Goal: Use online tool/utility: Utilize a website feature to perform a specific function

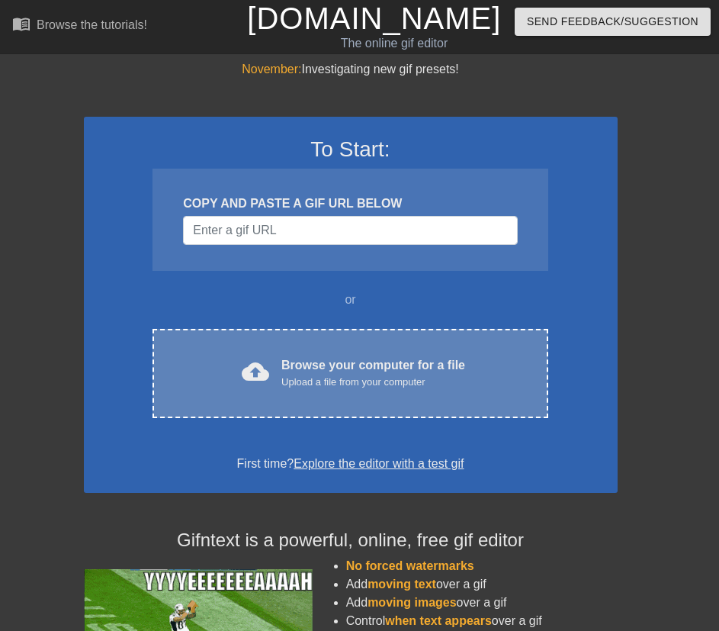
click at [386, 393] on div "cloud_upload Browse your computer for a file Upload a file from your computer C…" at bounding box center [350, 373] width 395 height 89
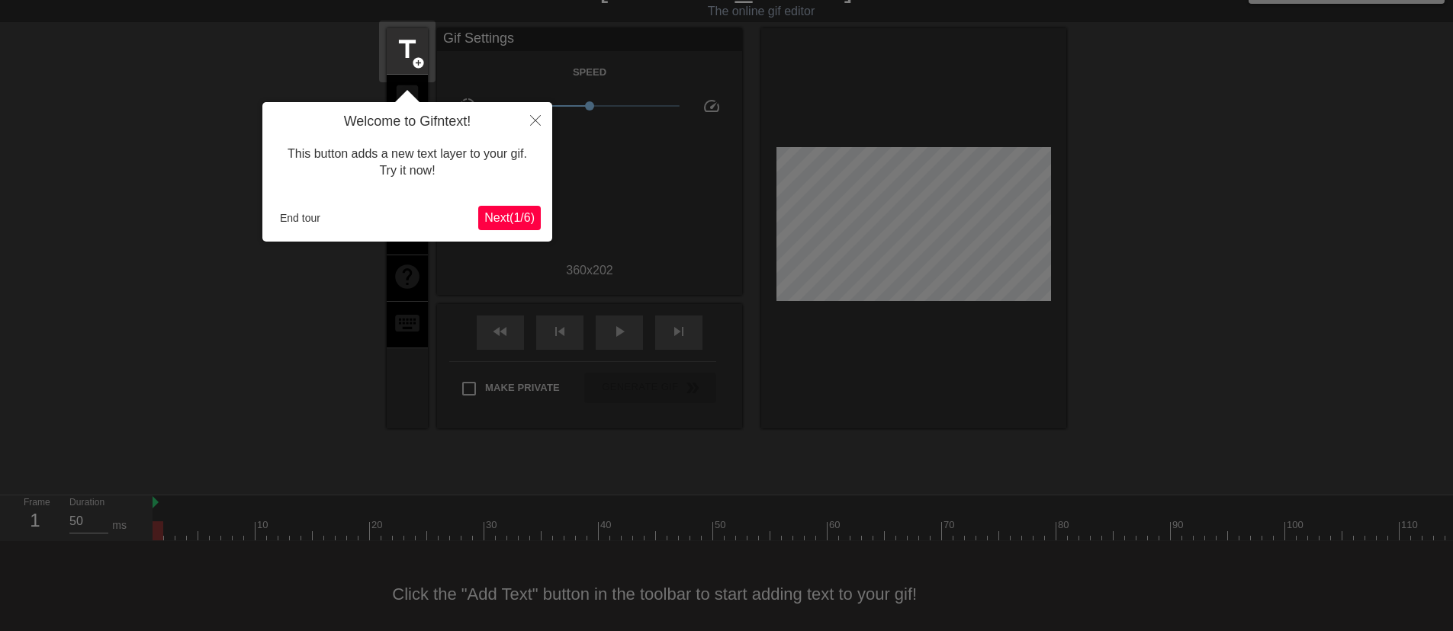
scroll to position [37, 0]
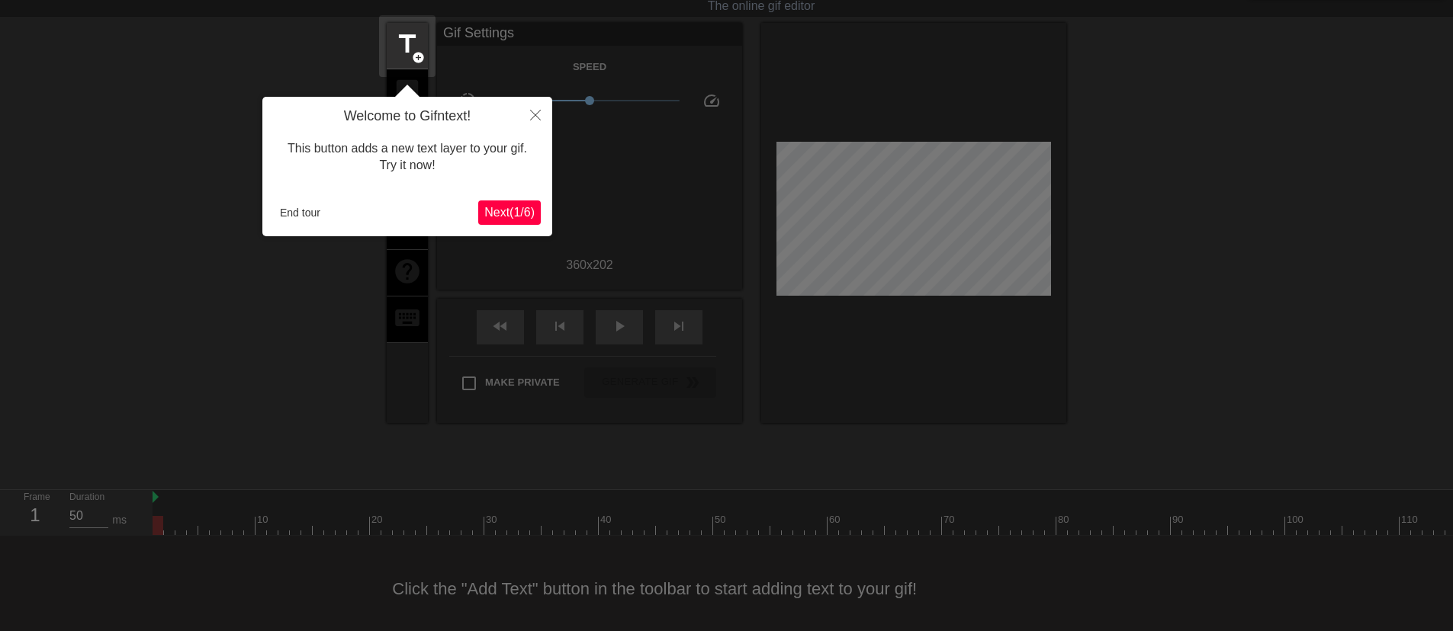
click at [516, 217] on span "Next ( 1 / 6 )" at bounding box center [509, 212] width 50 height 13
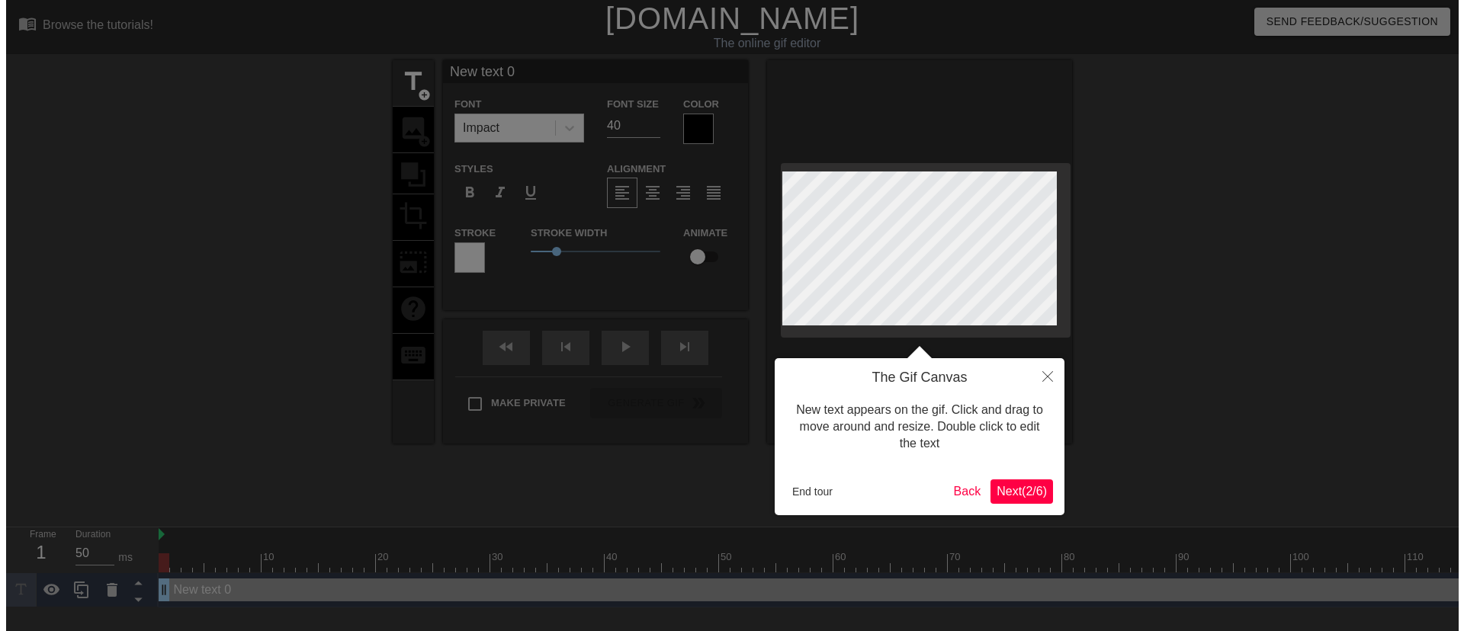
scroll to position [0, 0]
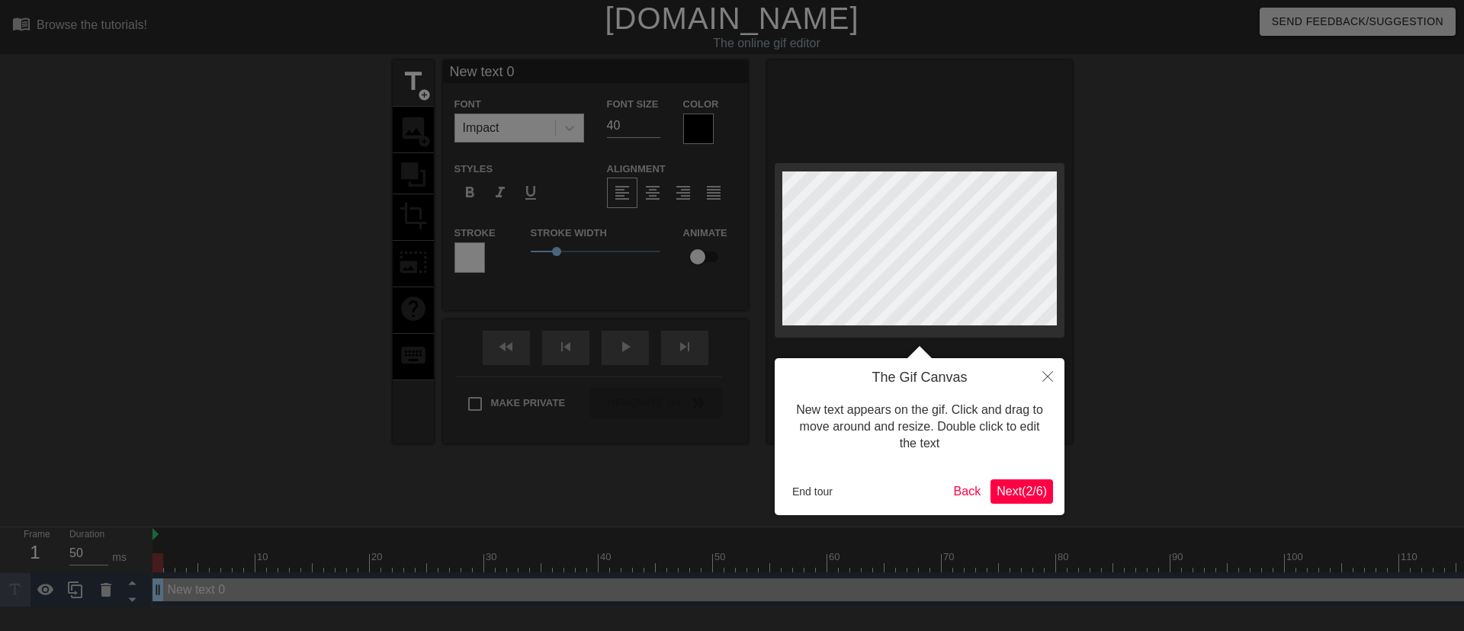
click at [1027, 498] on span "Next ( 2 / 6 )" at bounding box center [1022, 491] width 50 height 13
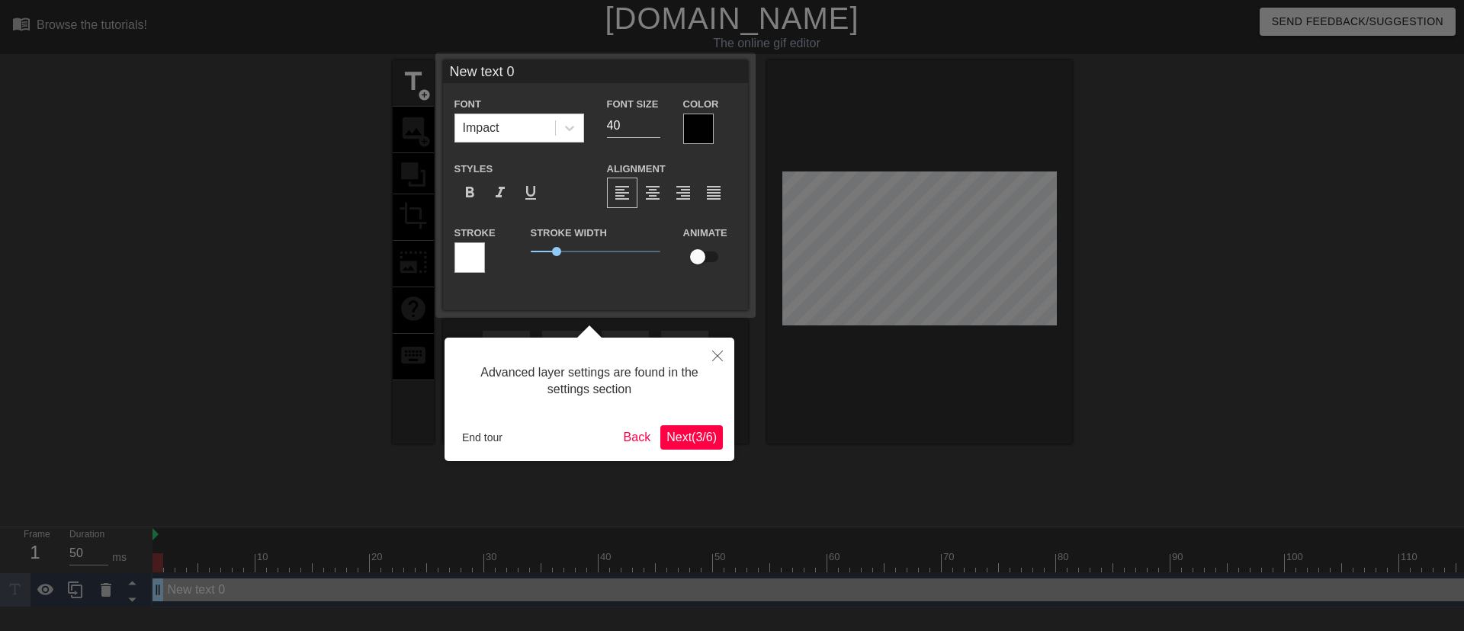
click at [718, 444] on button "Next ( 3 / 6 )" at bounding box center [691, 438] width 63 height 24
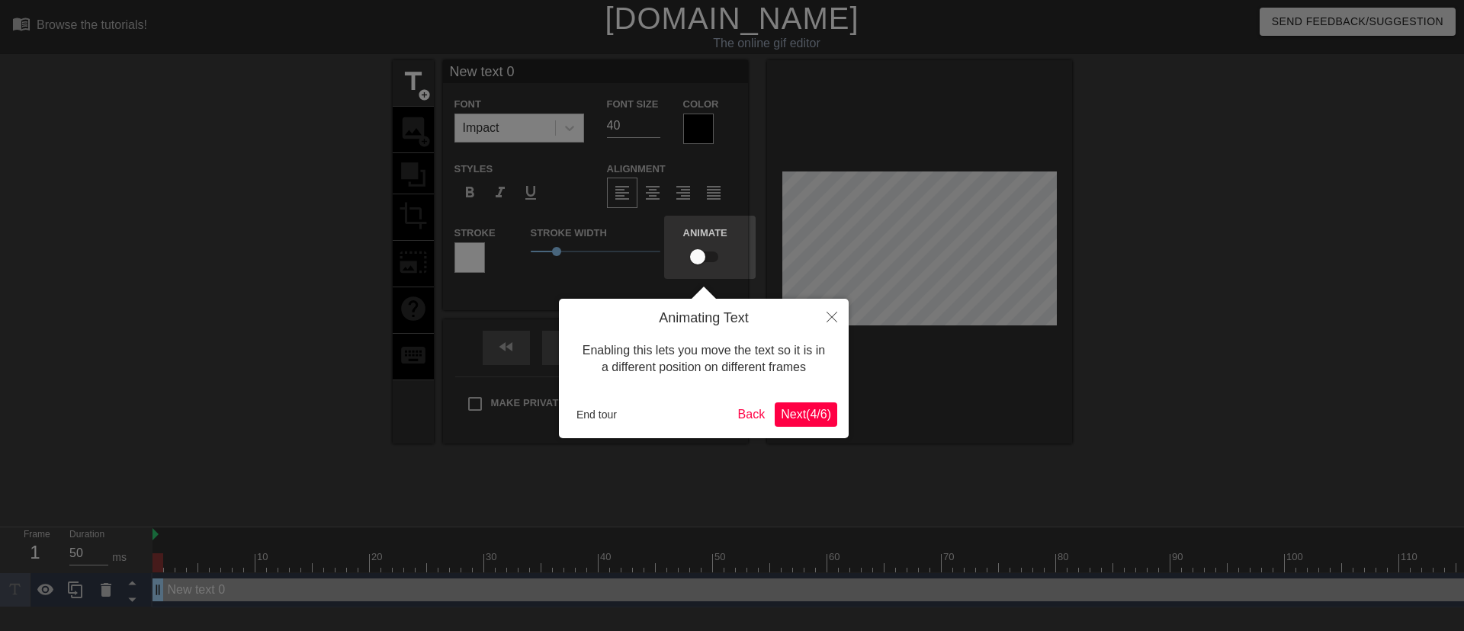
click at [813, 421] on span "Next ( 4 / 6 )" at bounding box center [806, 414] width 50 height 13
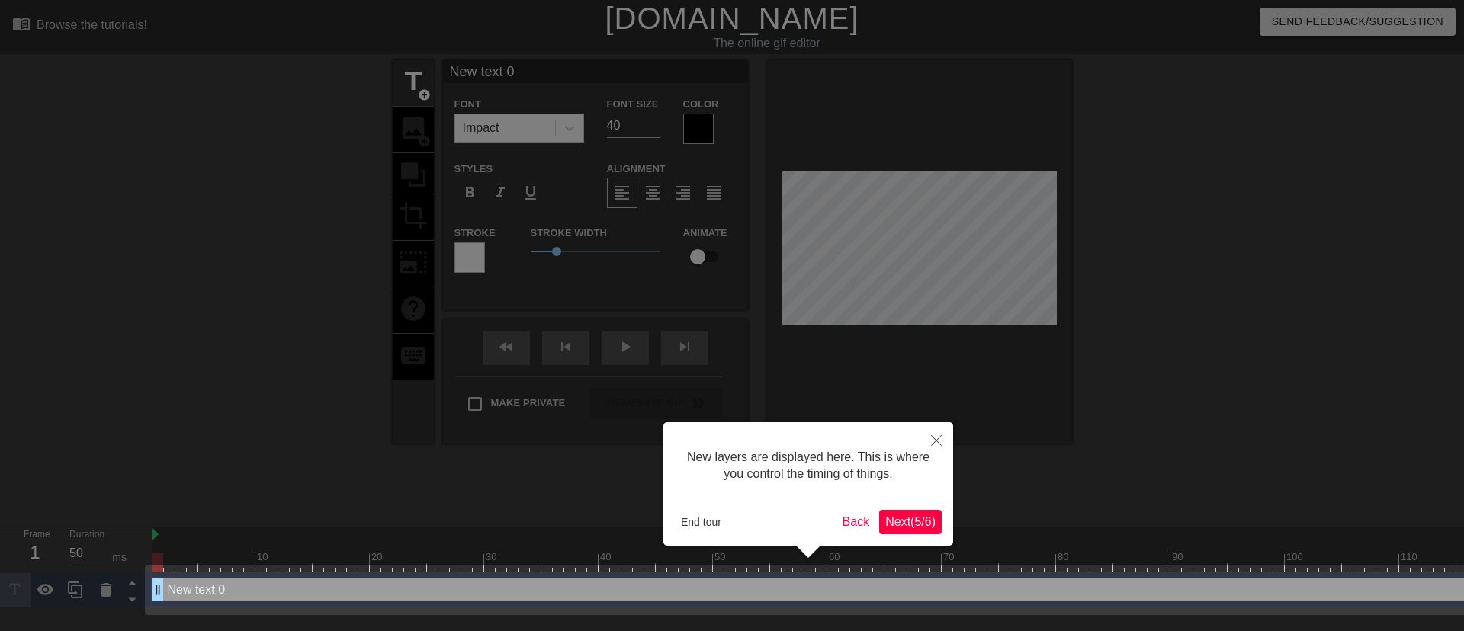
click at [917, 522] on span "Next ( 5 / 6 )" at bounding box center [910, 522] width 50 height 13
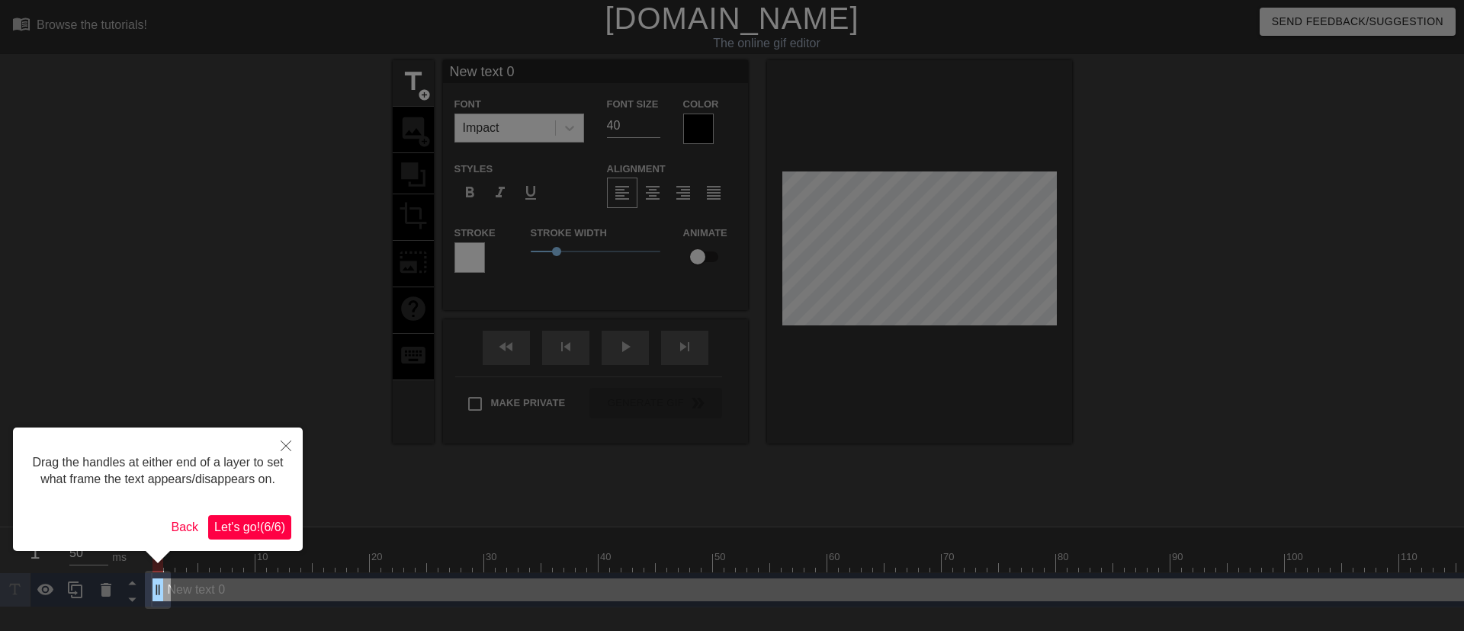
click at [277, 527] on span "Let's go! ( 6 / 6 )" at bounding box center [249, 527] width 71 height 13
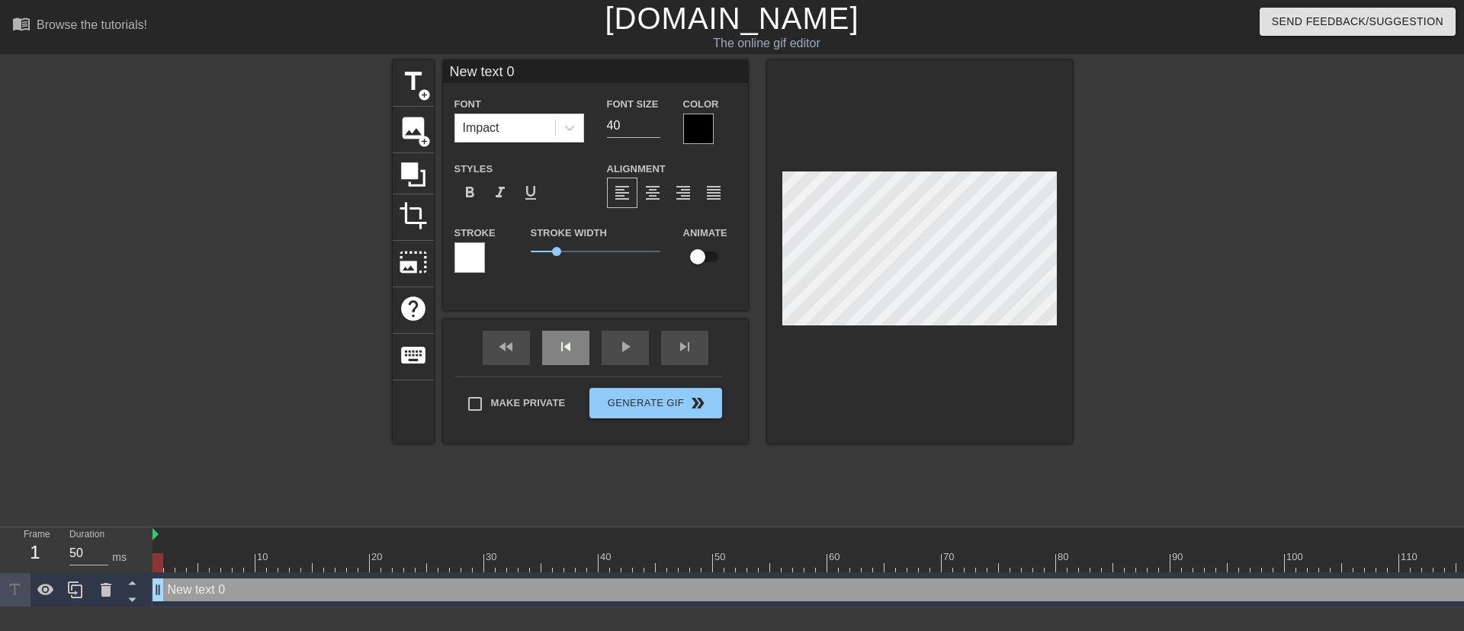
scroll to position [2, 2]
type input "W"
type textarea "W"
type input "WE"
type textarea "WE"
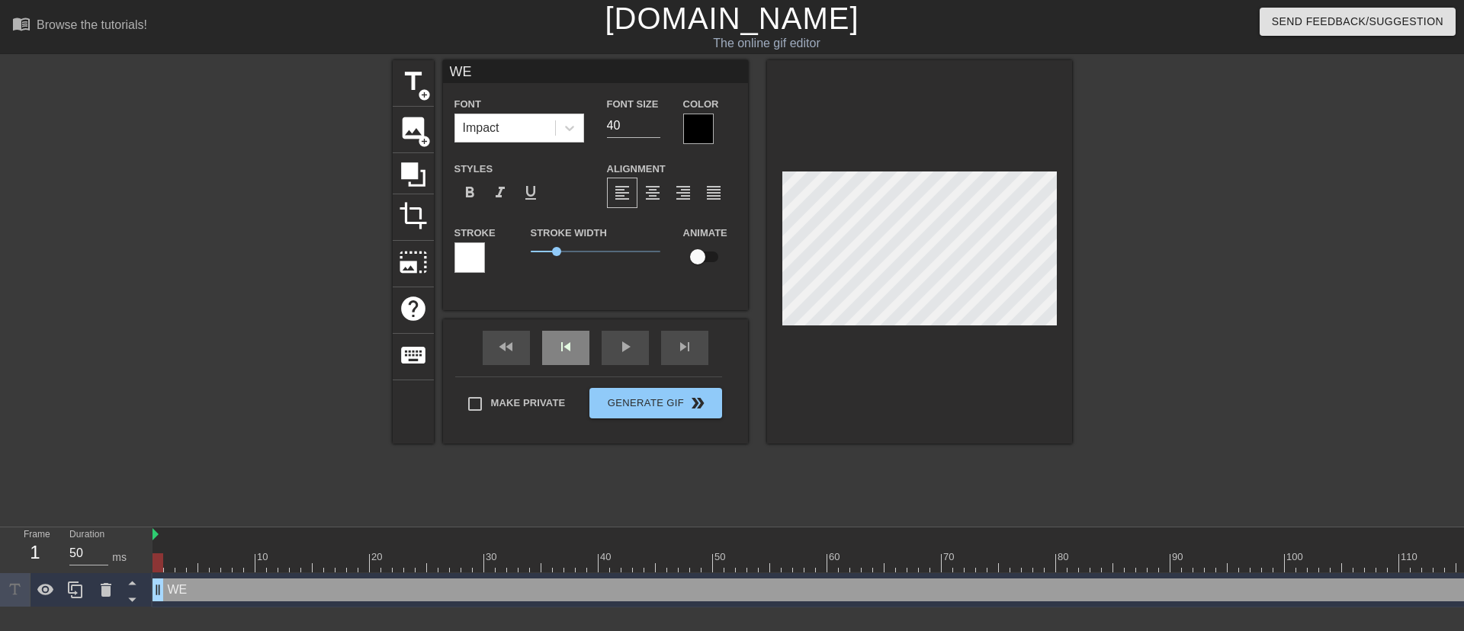
type input "WEL"
type textarea "WEL"
type input "WELL"
type textarea "WELL"
type input "WELLL"
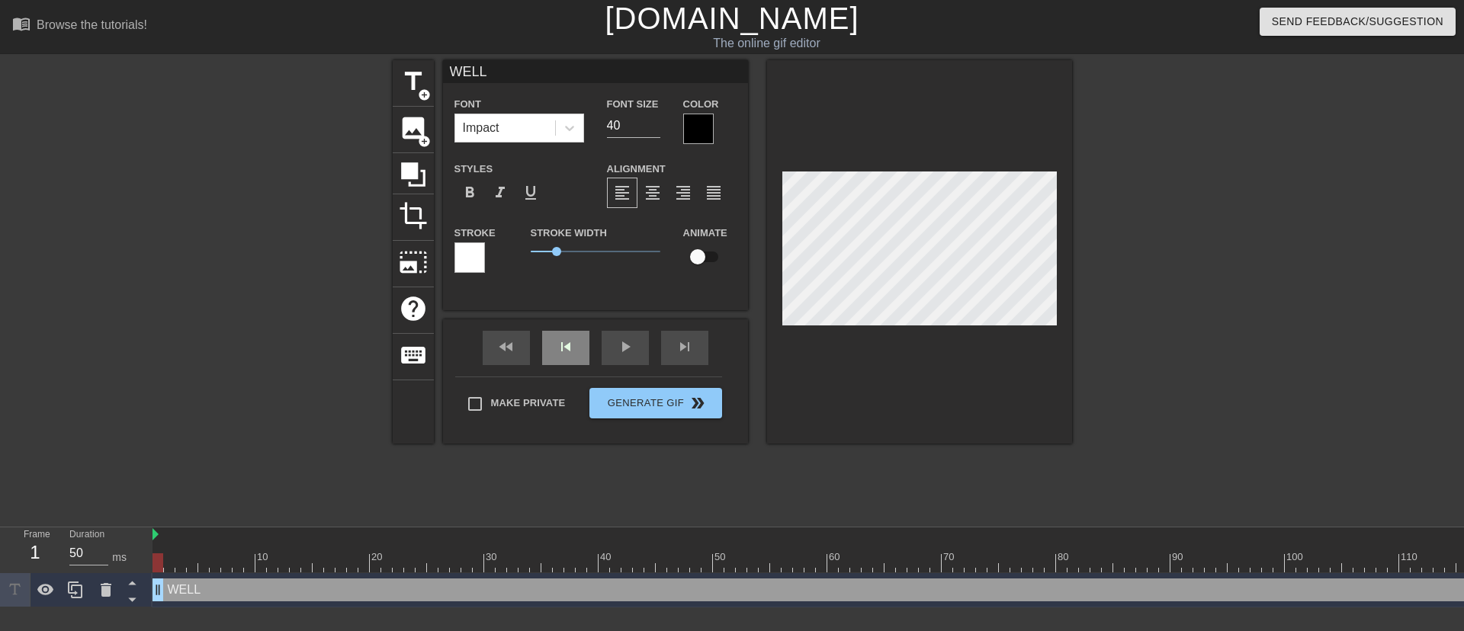
type textarea "WELLL"
type input "WELLLL"
type textarea "WELLLL"
type input "WELLL"
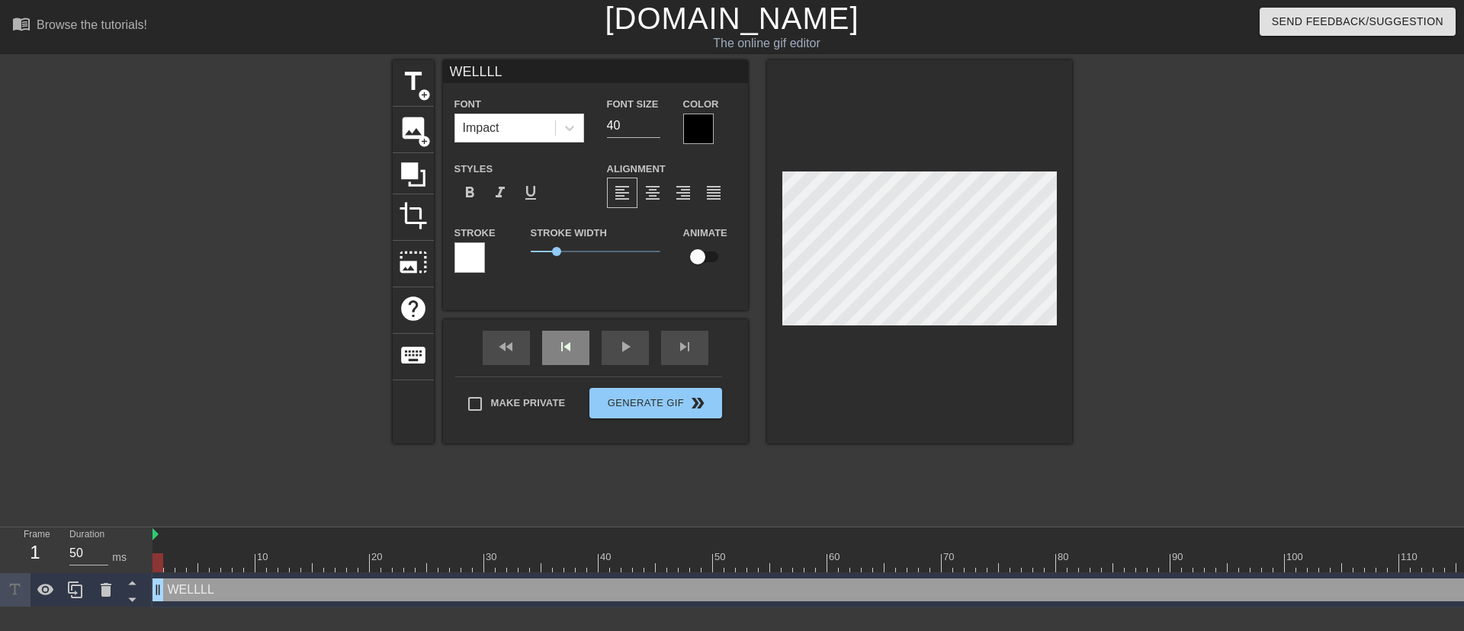
type textarea "WELLL"
type input "WELL"
type textarea "WELL"
type input "WEL"
type textarea "WEL"
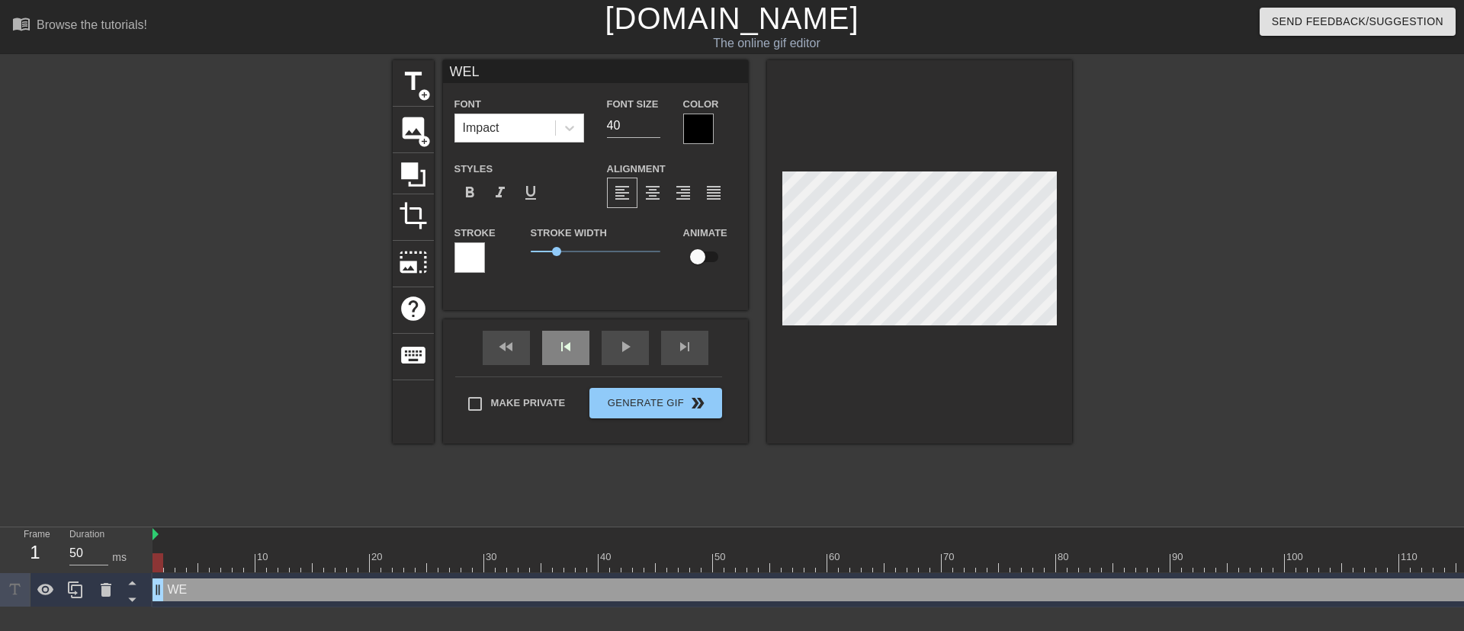
type input "WE"
type textarea "WE"
type input "W"
type textarea "W"
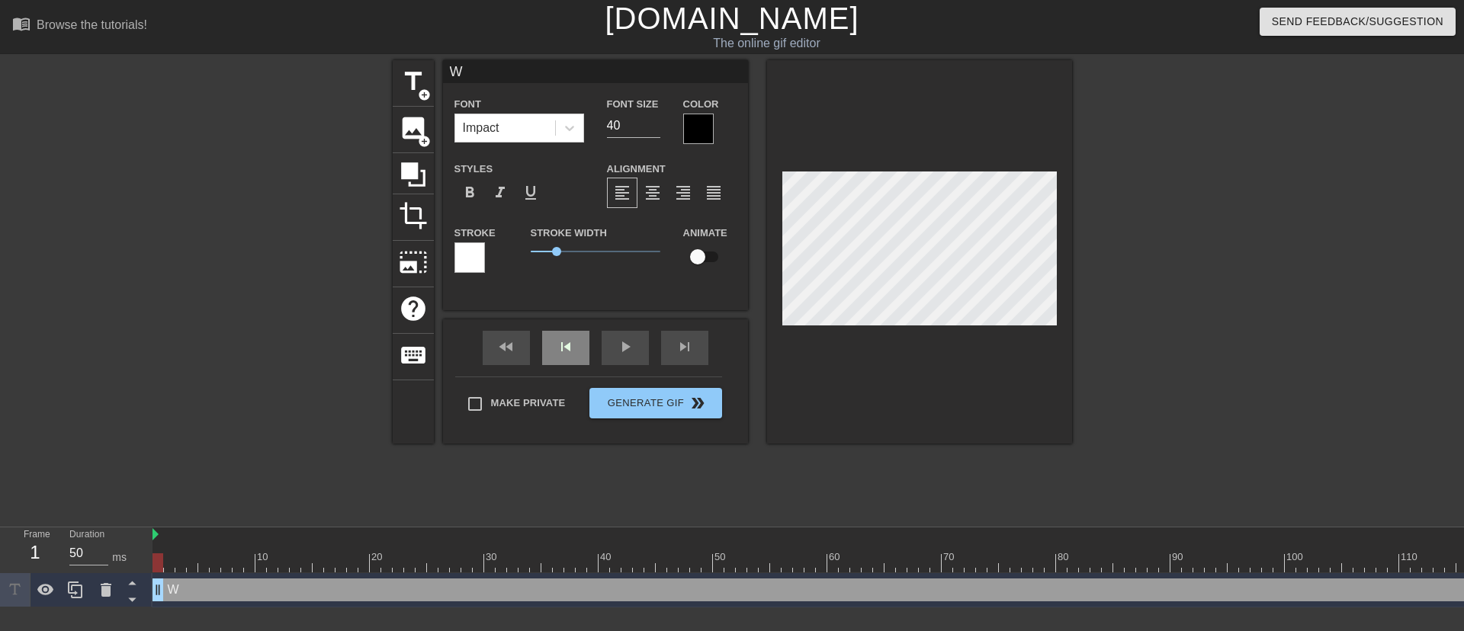
type input "We"
type textarea "We"
type input "Wel"
type textarea "Wel"
type input "Well"
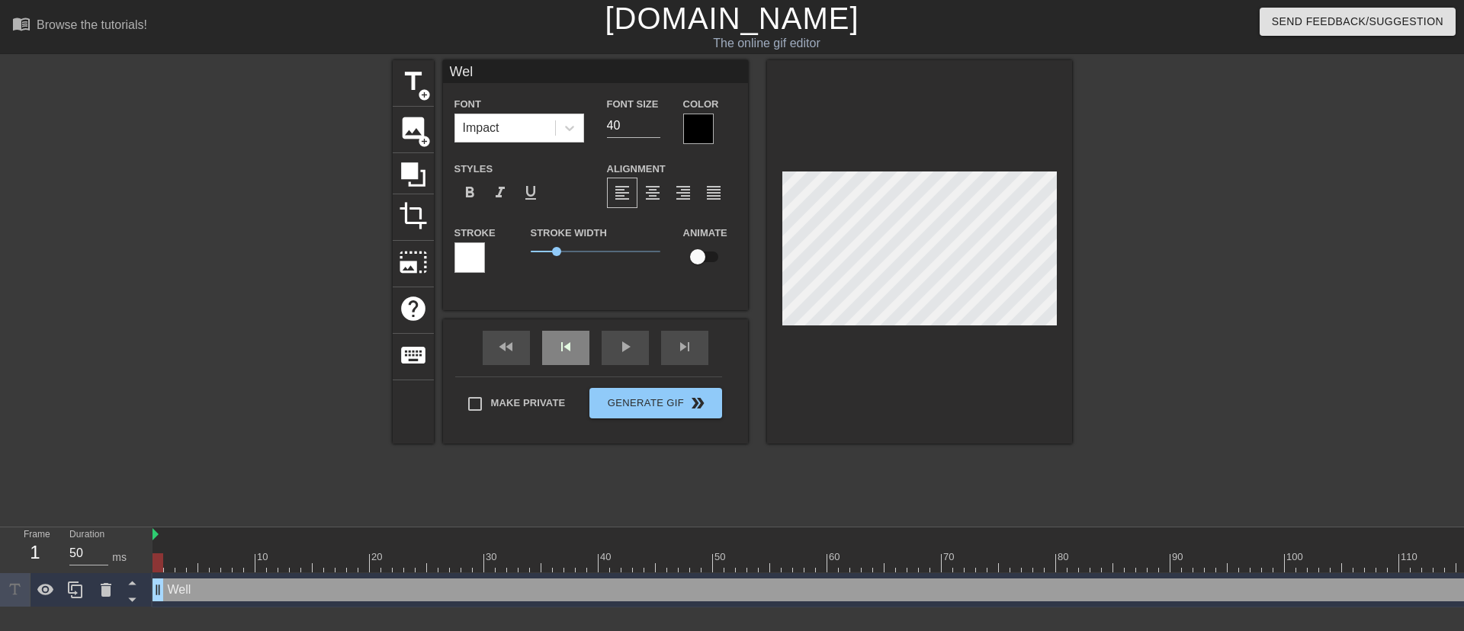
type textarea "Well"
type input "Welll"
type textarea "Welll"
type input "Well"
type textarea "Well"
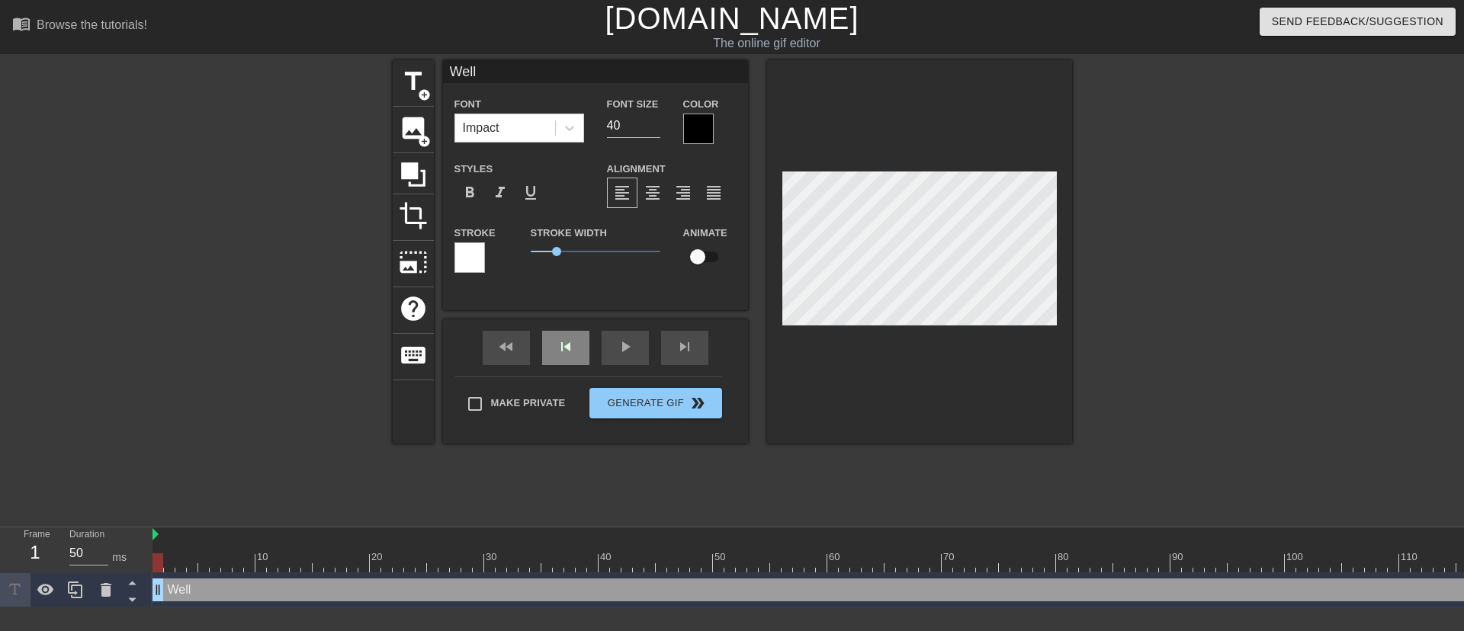
type input "Well."
type textarea "Well."
type input "Well.."
type textarea "Well..."
type input "Well..."
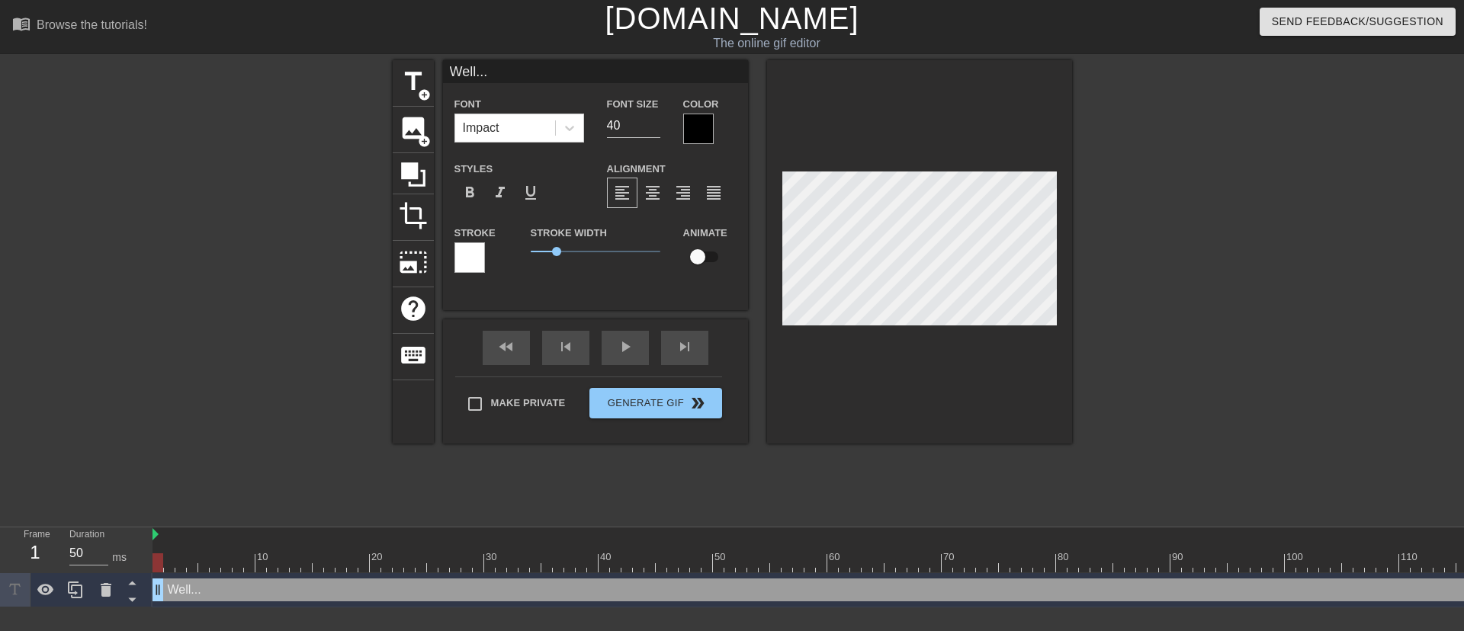
type textarea "Well..."
click at [700, 129] on div at bounding box center [698, 129] width 31 height 31
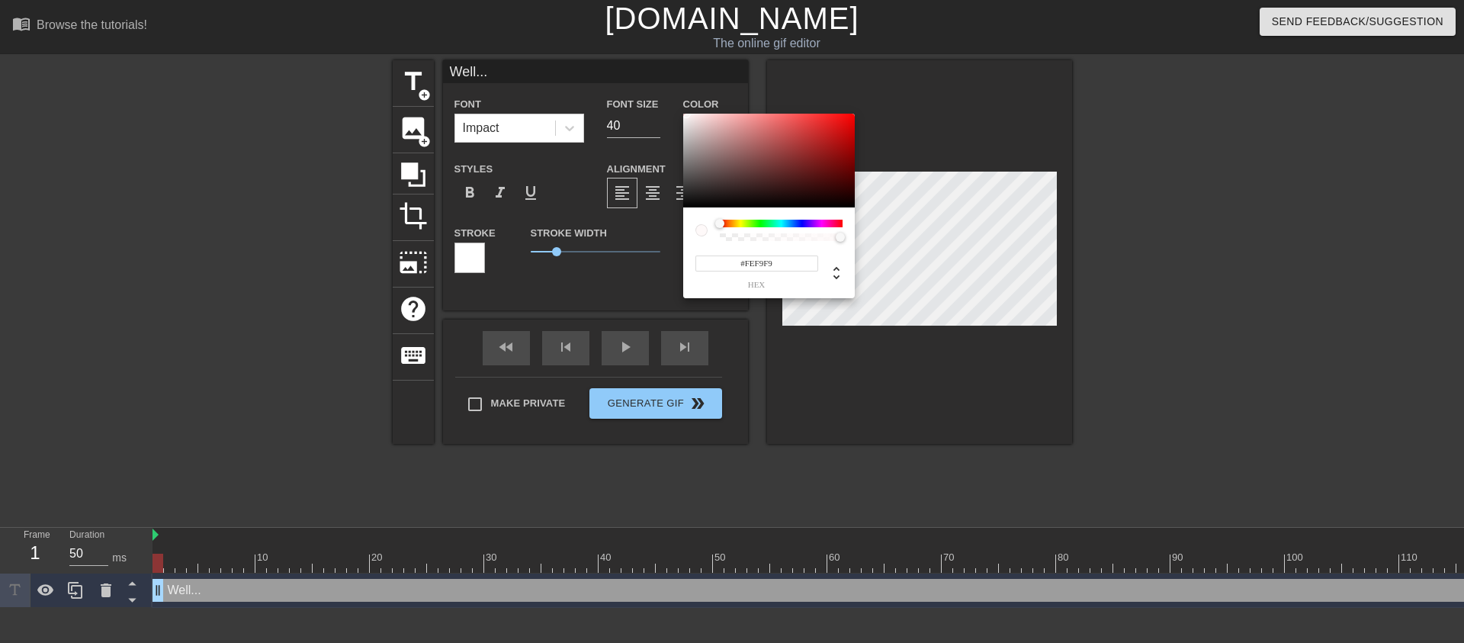
type input "#FFFFFF"
drag, startPoint x: 686, startPoint y: 114, endPoint x: 668, endPoint y: 95, distance: 25.9
click at [668, 95] on div "#FFFFFF hex" at bounding box center [732, 321] width 1464 height 643
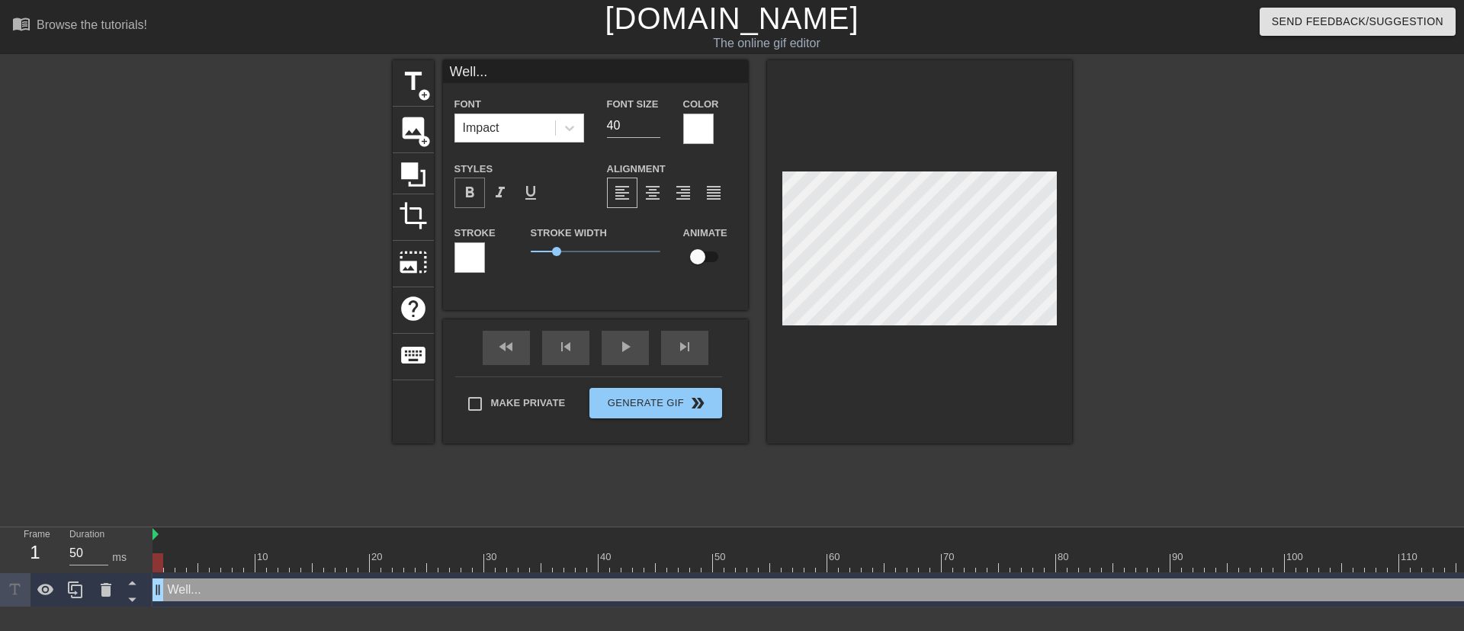
click at [474, 191] on span "format_bold" at bounding box center [470, 193] width 18 height 18
click at [701, 127] on div at bounding box center [698, 129] width 31 height 31
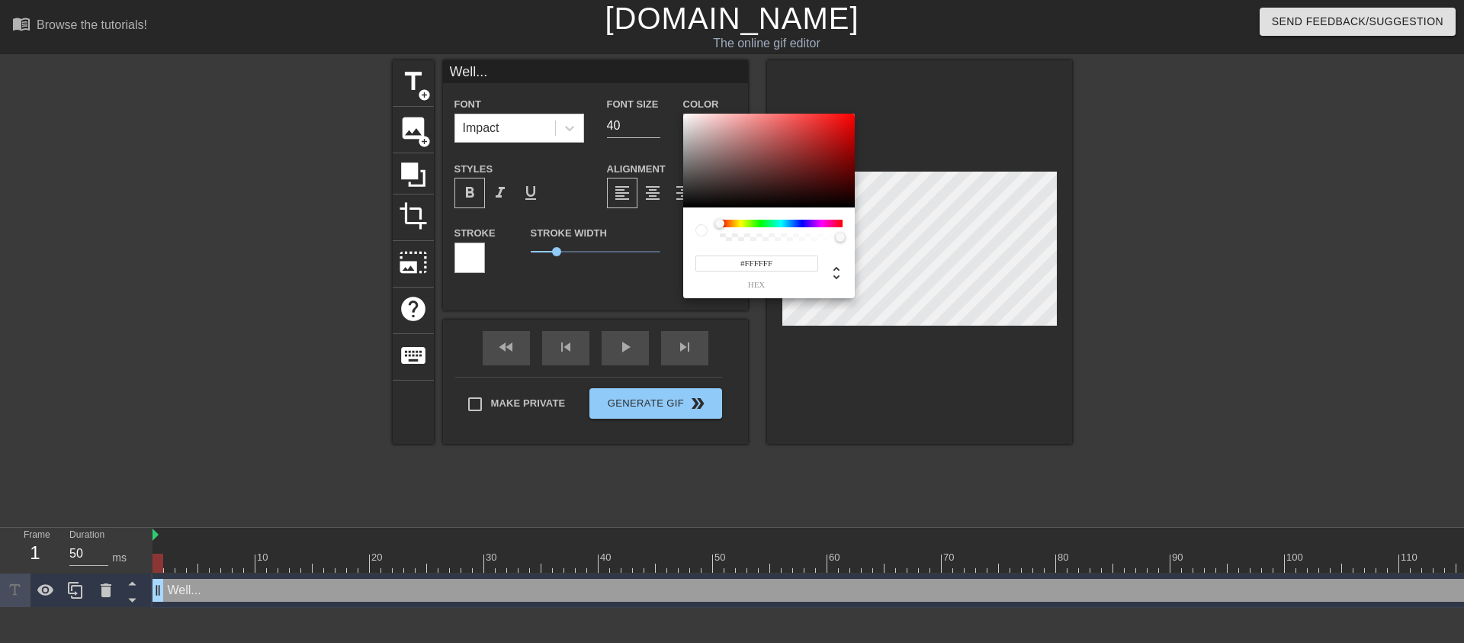
type input "#0D0D0D"
click at [687, 203] on div at bounding box center [769, 161] width 172 height 95
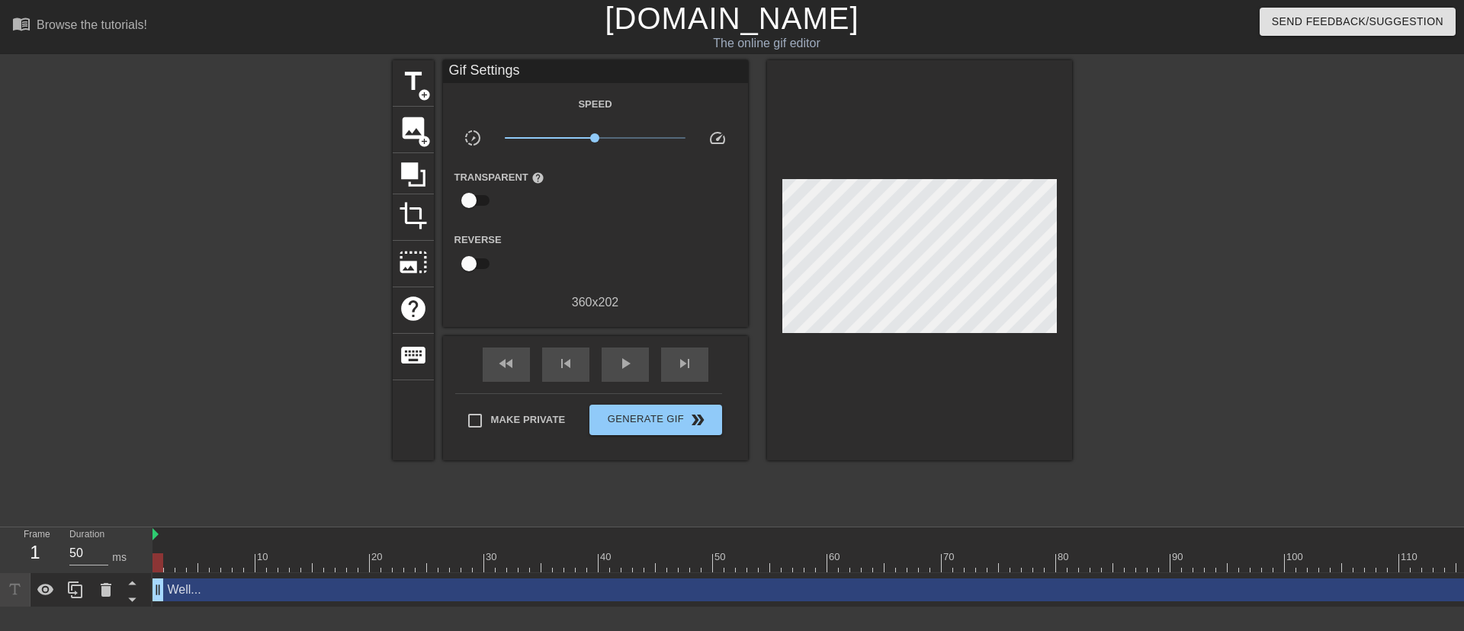
click at [1219, 374] on div at bounding box center [1205, 289] width 229 height 458
drag, startPoint x: 198, startPoint y: 592, endPoint x: 833, endPoint y: 485, distance: 643.4
click at [833, 485] on div "title add_circle image add_circle crop photo_size_select_large help keyboard Gi…" at bounding box center [733, 289] width 680 height 458
drag, startPoint x: 163, startPoint y: 588, endPoint x: 120, endPoint y: 582, distance: 43.9
click at [120, 582] on div "Frame 1 Duration 50 ms 10 20 30 40 50 60 70 80 90 100 110 120 130 140 Well... d…" at bounding box center [732, 568] width 1464 height 80
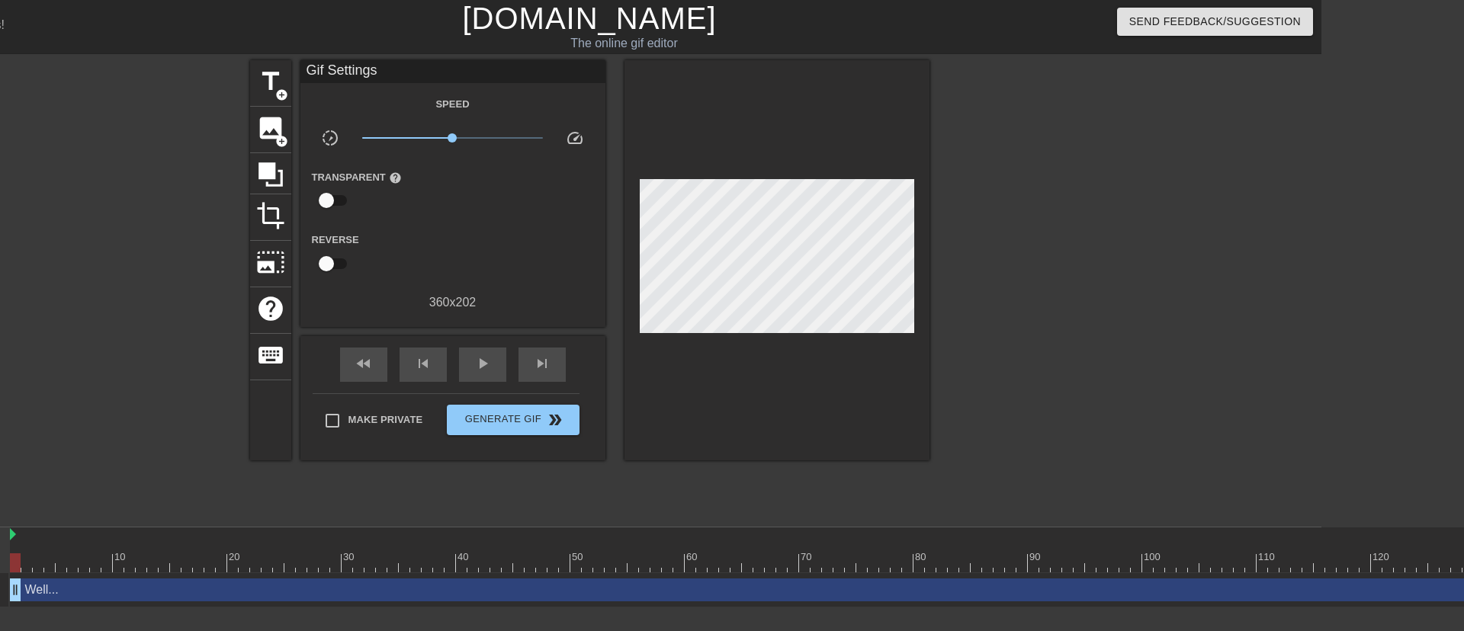
scroll to position [0, 385]
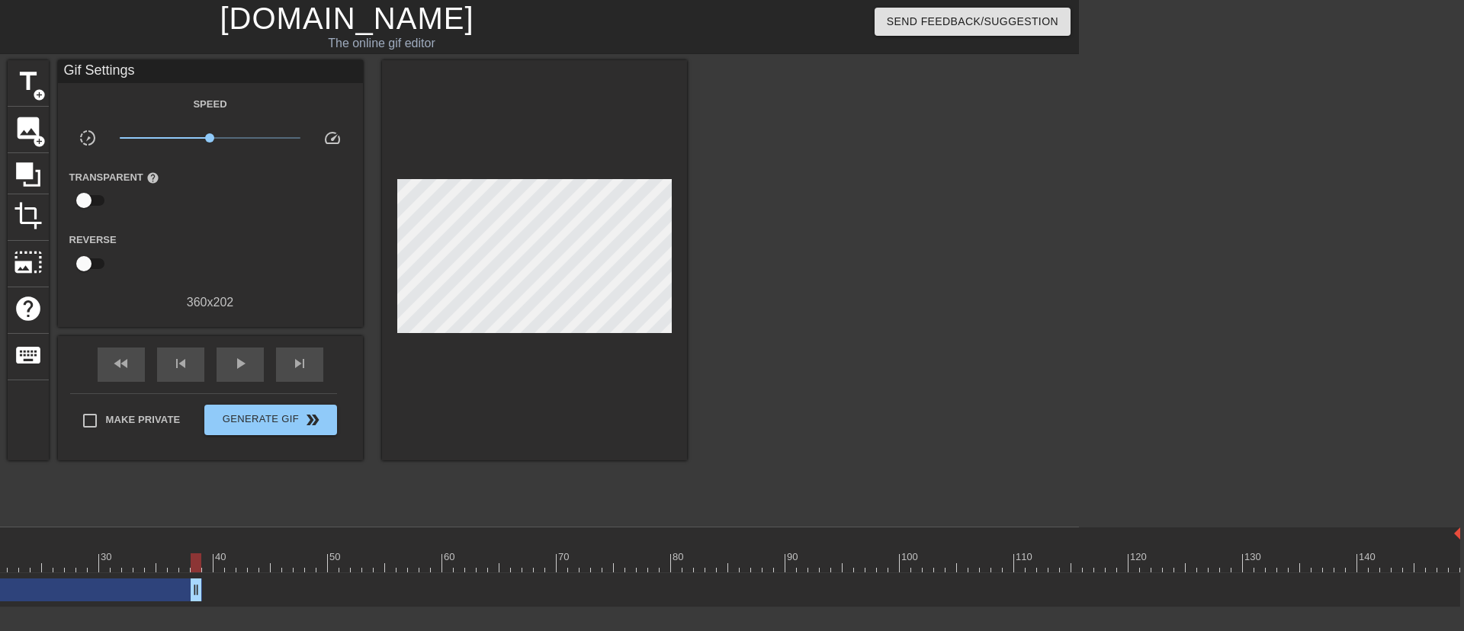
drag, startPoint x: 1450, startPoint y: 590, endPoint x: 152, endPoint y: 571, distance: 1298.1
click at [152, 571] on div "10 20 30 40 50 60 70 80 90 100 110 120 130 140 Well... drag_handle drag_handle" at bounding box center [423, 568] width 1312 height 80
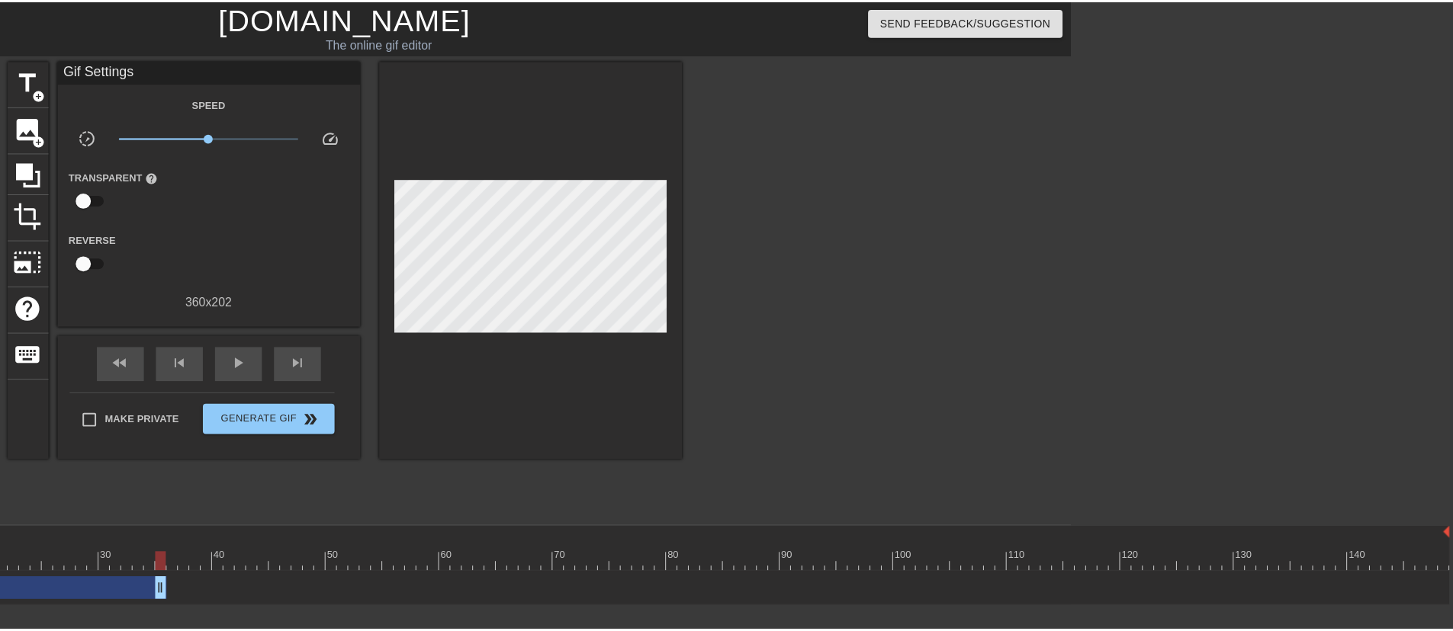
scroll to position [0, 0]
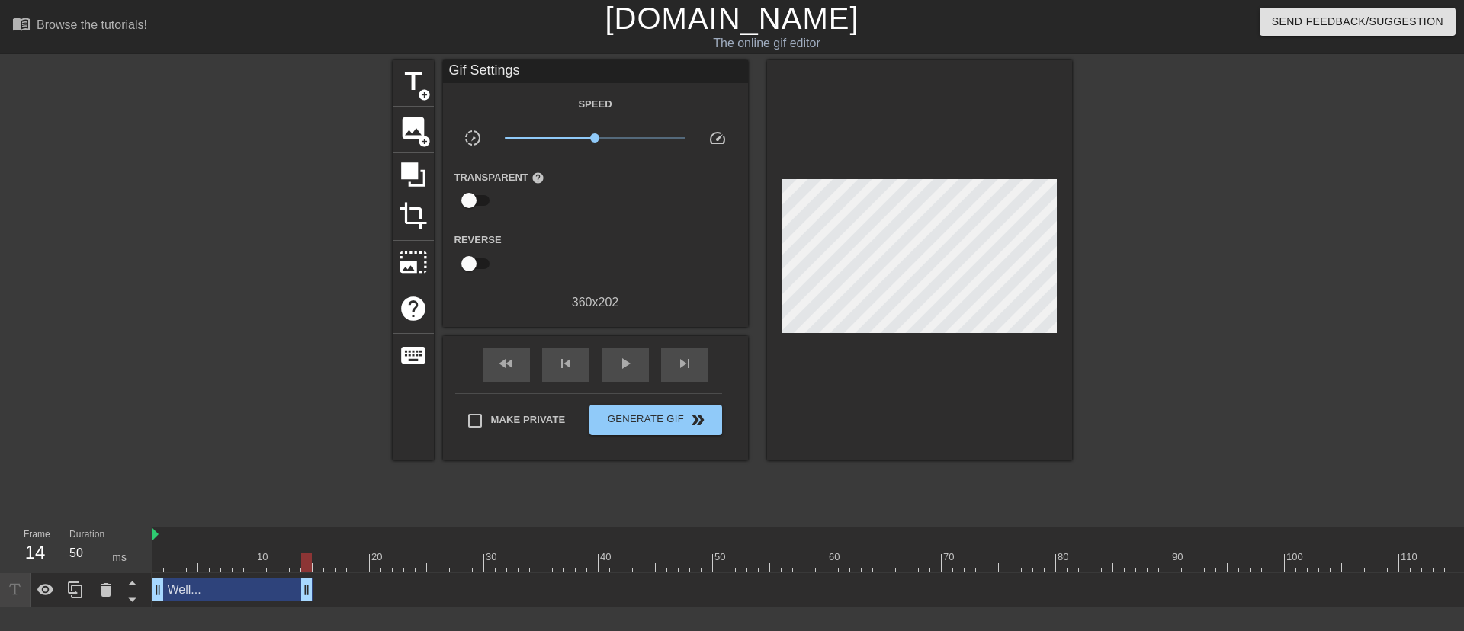
drag, startPoint x: 550, startPoint y: 592, endPoint x: 306, endPoint y: 597, distance: 244.1
click at [306, 597] on div "Well... drag_handle drag_handle" at bounding box center [233, 590] width 160 height 23
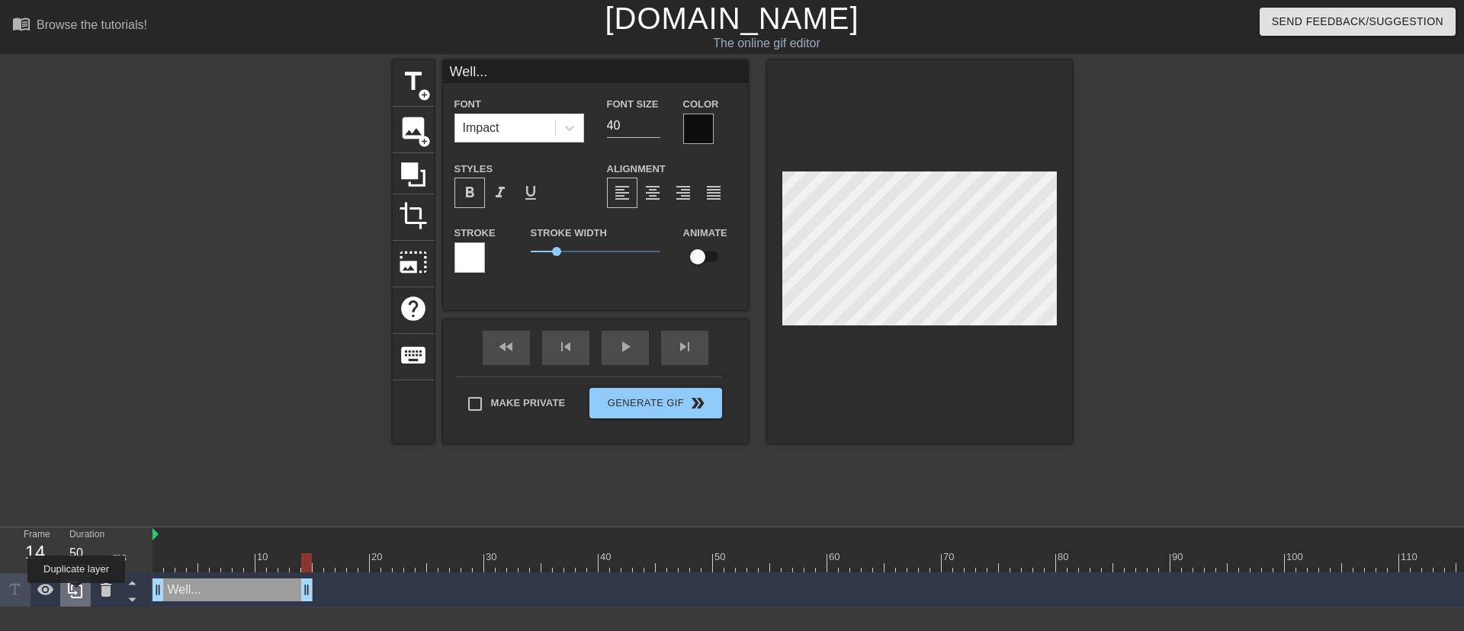
click at [76, 594] on icon at bounding box center [75, 590] width 18 height 18
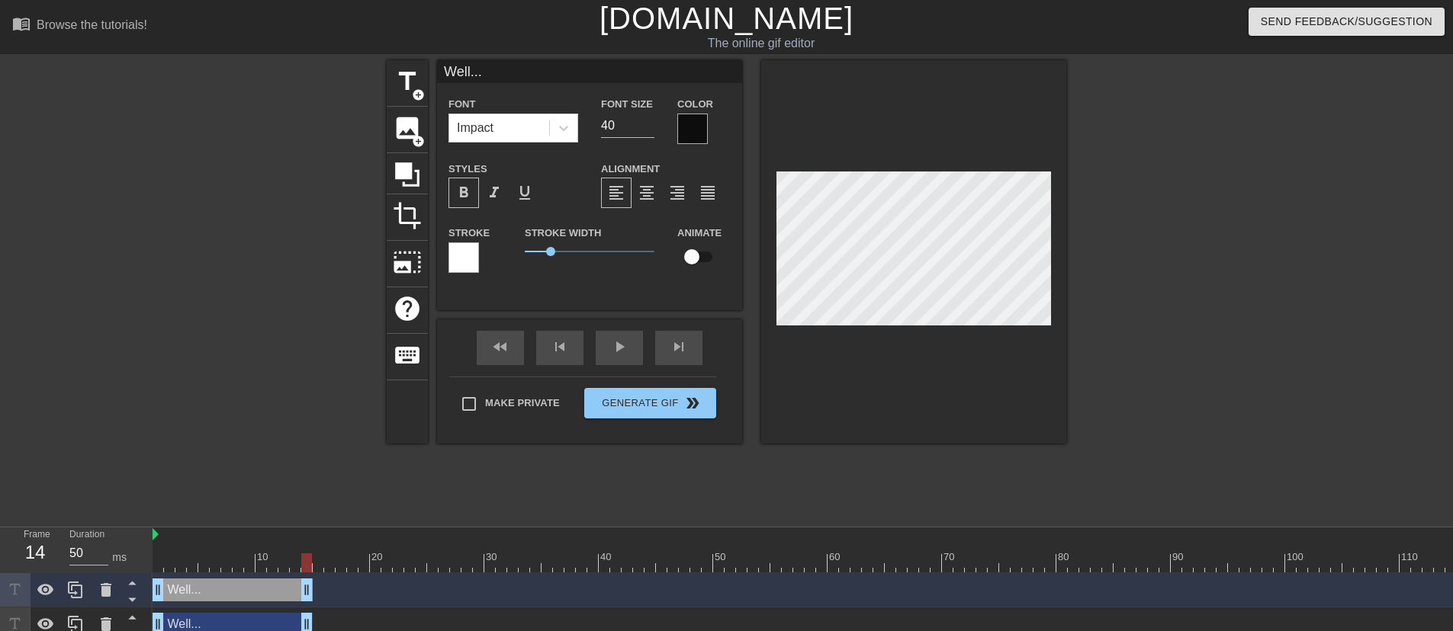
scroll to position [5, 0]
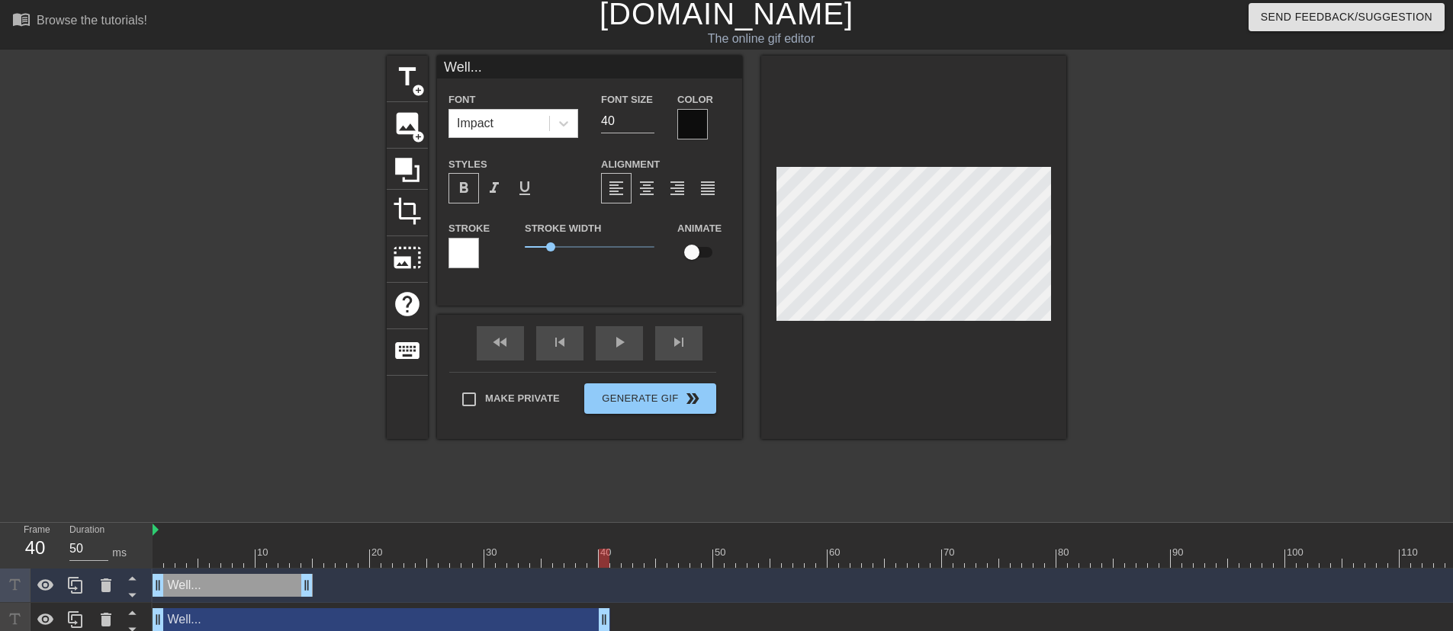
drag, startPoint x: 308, startPoint y: 625, endPoint x: 602, endPoint y: 597, distance: 295.0
click at [602, 603] on div "Well... drag_handle drag_handle" at bounding box center [999, 620] width 1693 height 34
drag, startPoint x: 158, startPoint y: 621, endPoint x: 342, endPoint y: 618, distance: 183.8
click at [330, 609] on div "Well... drag_handle drag_handle" at bounding box center [999, 620] width 1693 height 23
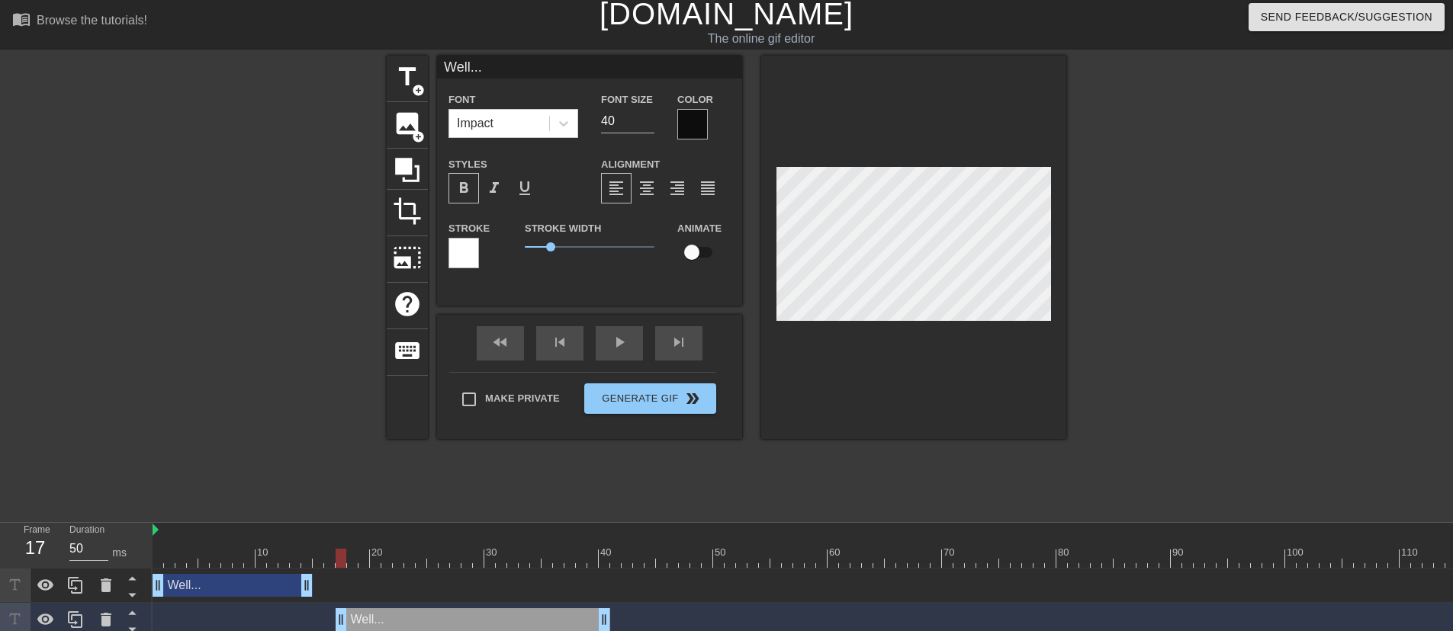
scroll to position [2, 2]
type input "L..."
type textarea "L..."
type input "La..."
type textarea "La..."
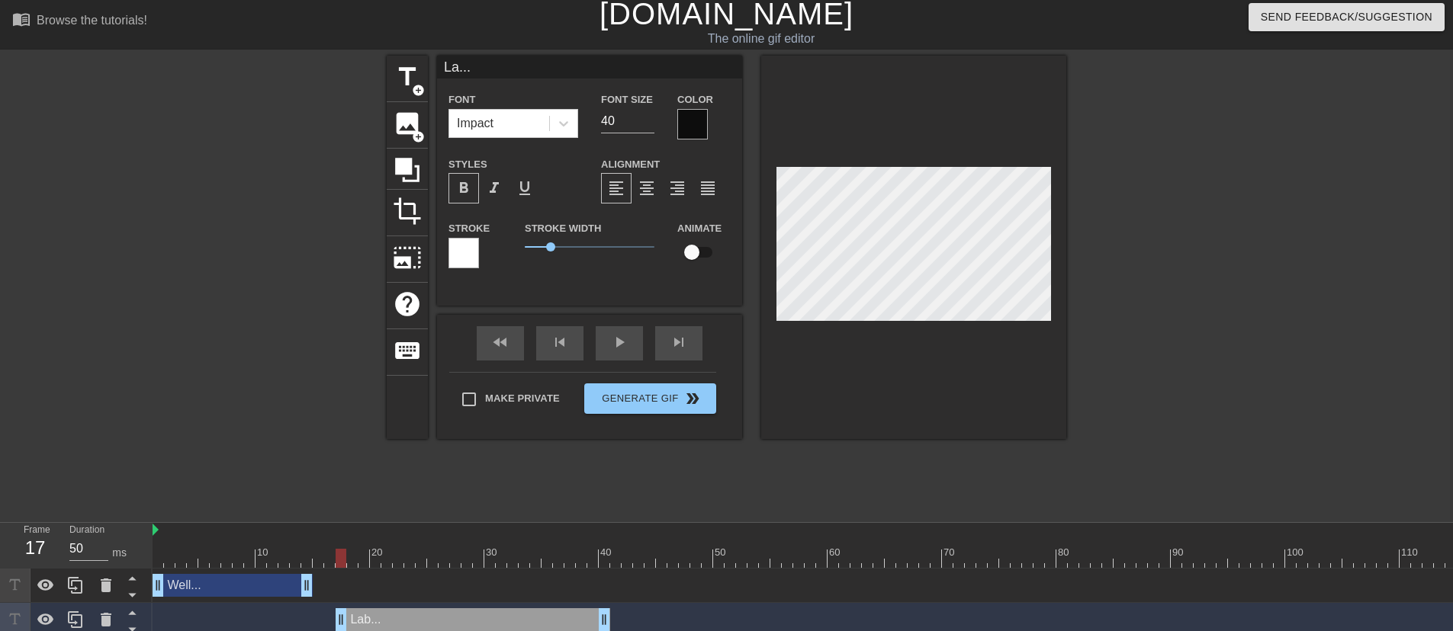
type input "Lab..."
type textarea "Labb..."
type input "Labby..."
type textarea "Labby'..."
type input "Labby's..."
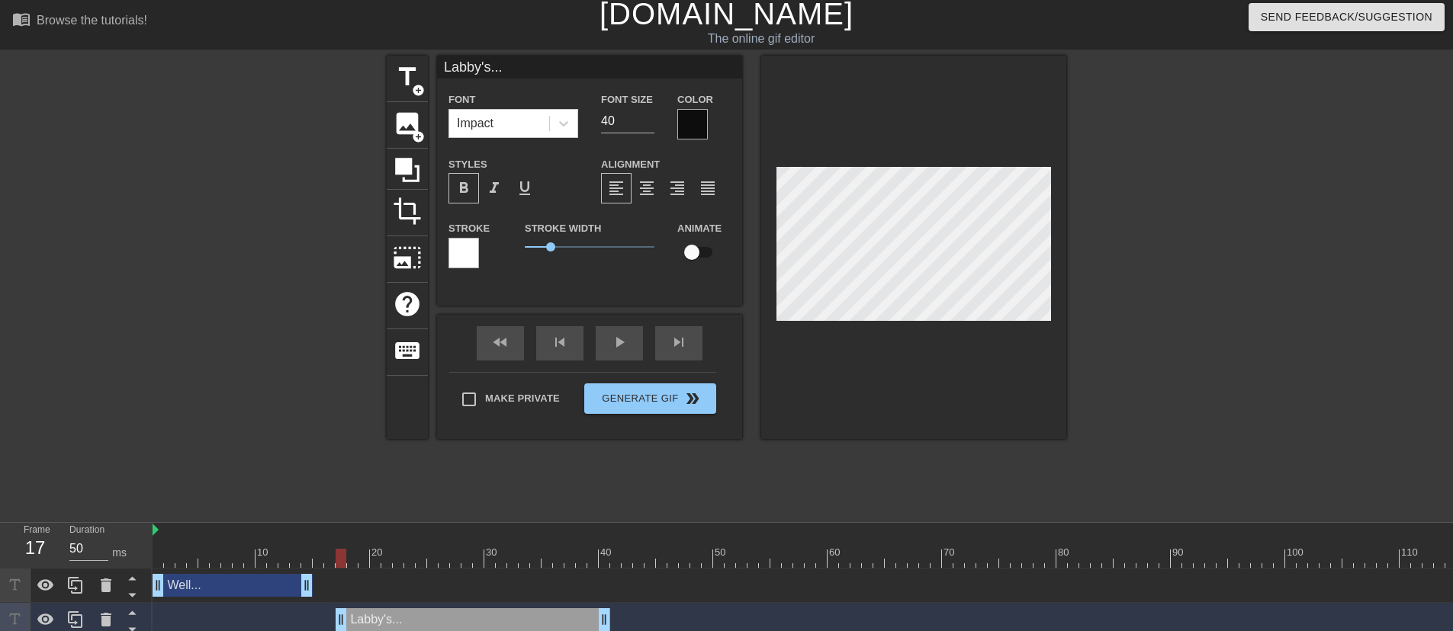
type textarea "Labby's ..."
type input "Labby's M..."
type textarea "Labby's M..."
type input "Labby's Mo..."
type textarea "Labby's Mo..."
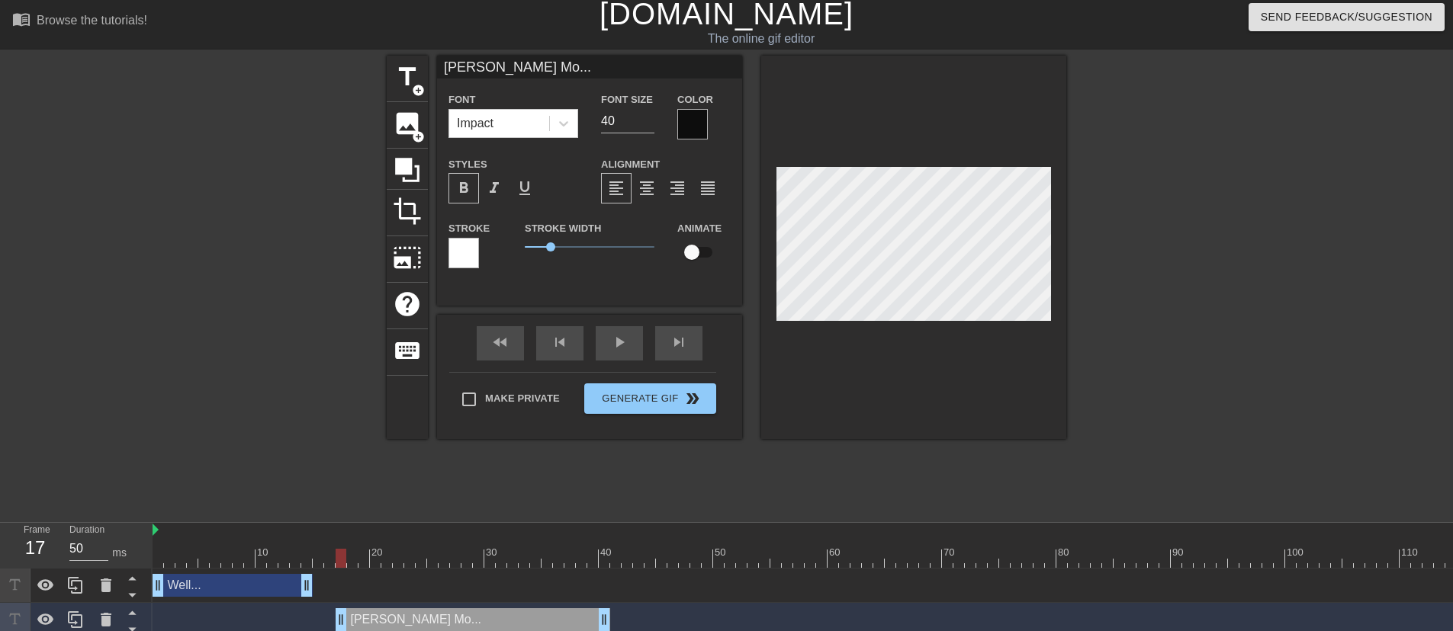
type input "Labby's Mom..."
type textarea "Labby's Mom..."
type input "Labby's Mom ..."
type textarea "Labby's Mom ..."
type input "Labby's Mom i..."
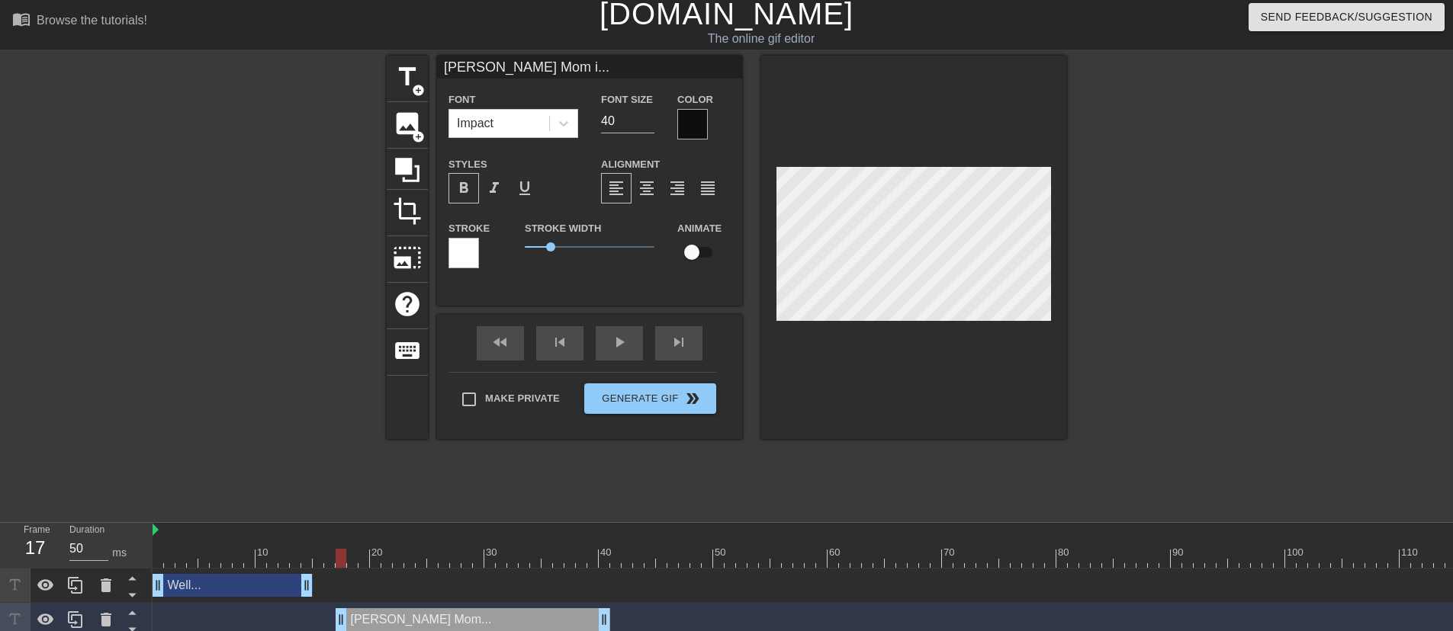
type textarea "Labby's Mom is..."
type input "Labby's Mom is..."
type textarea "Labby's Mom is ..."
type input "Labby's Mom is ..."
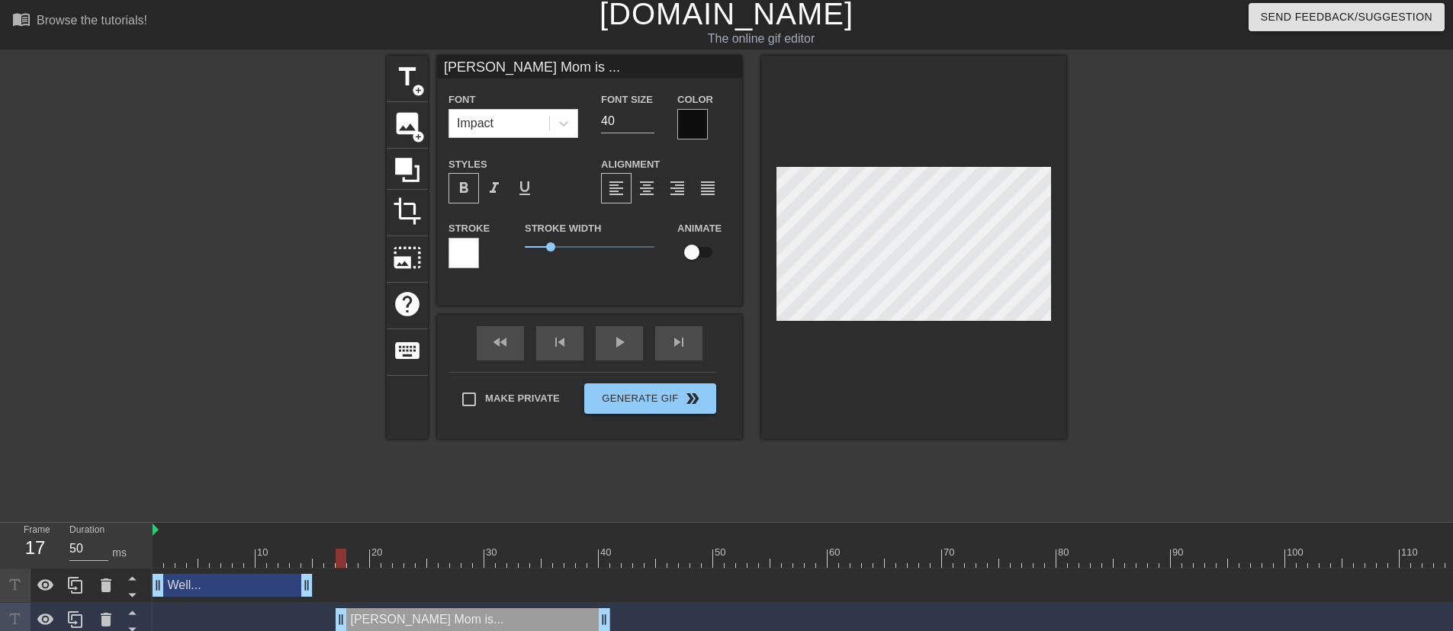
type textarea "Labby's Mom is ..."
type input "Labby's Mom is"
type textarea "Labby's Mom is"
drag, startPoint x: 603, startPoint y: 622, endPoint x: 455, endPoint y: 625, distance: 148.0
click at [455, 625] on div "Labby's Mom is drag_handle drag_handle" at bounding box center [399, 620] width 126 height 23
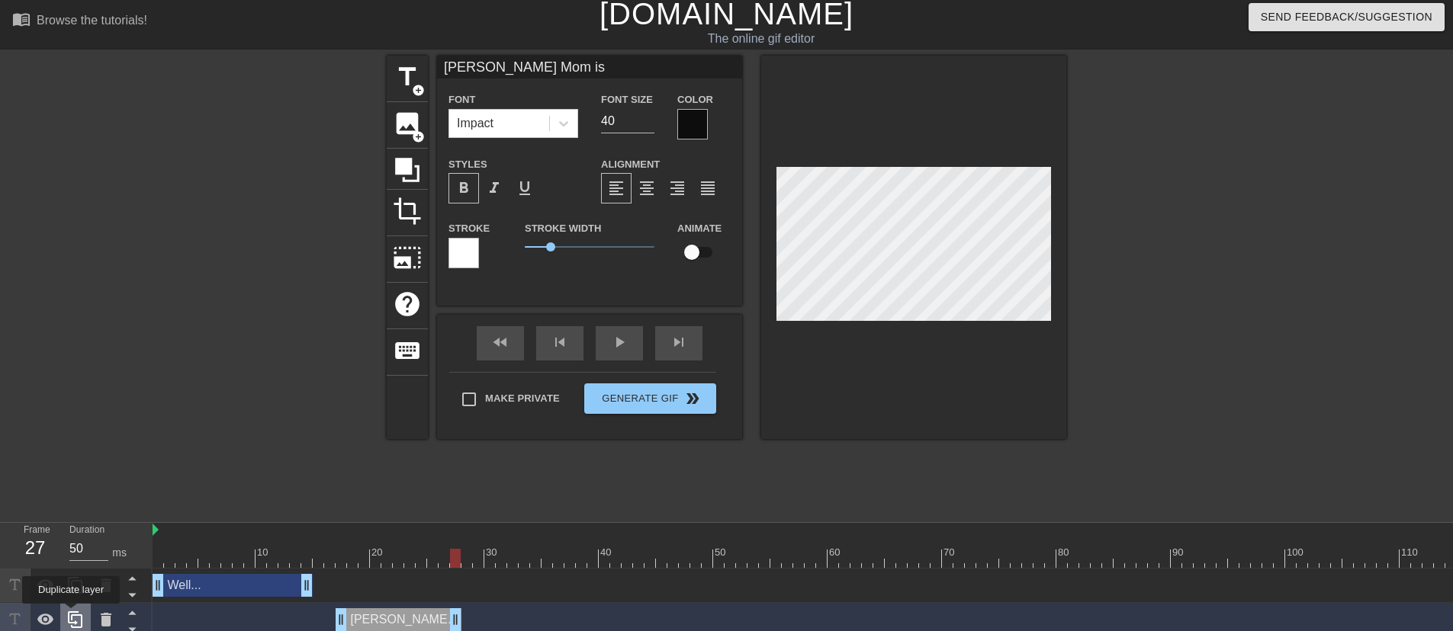
click at [71, 615] on icon at bounding box center [75, 620] width 18 height 18
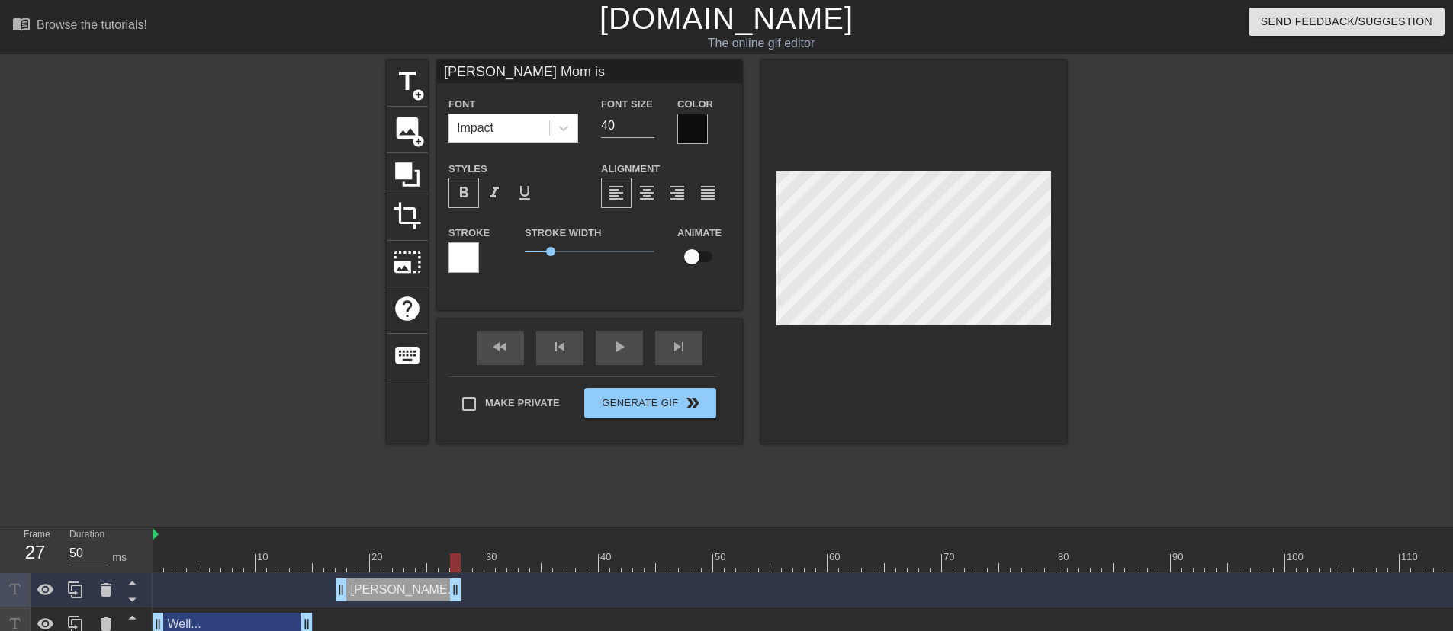
scroll to position [46, 0]
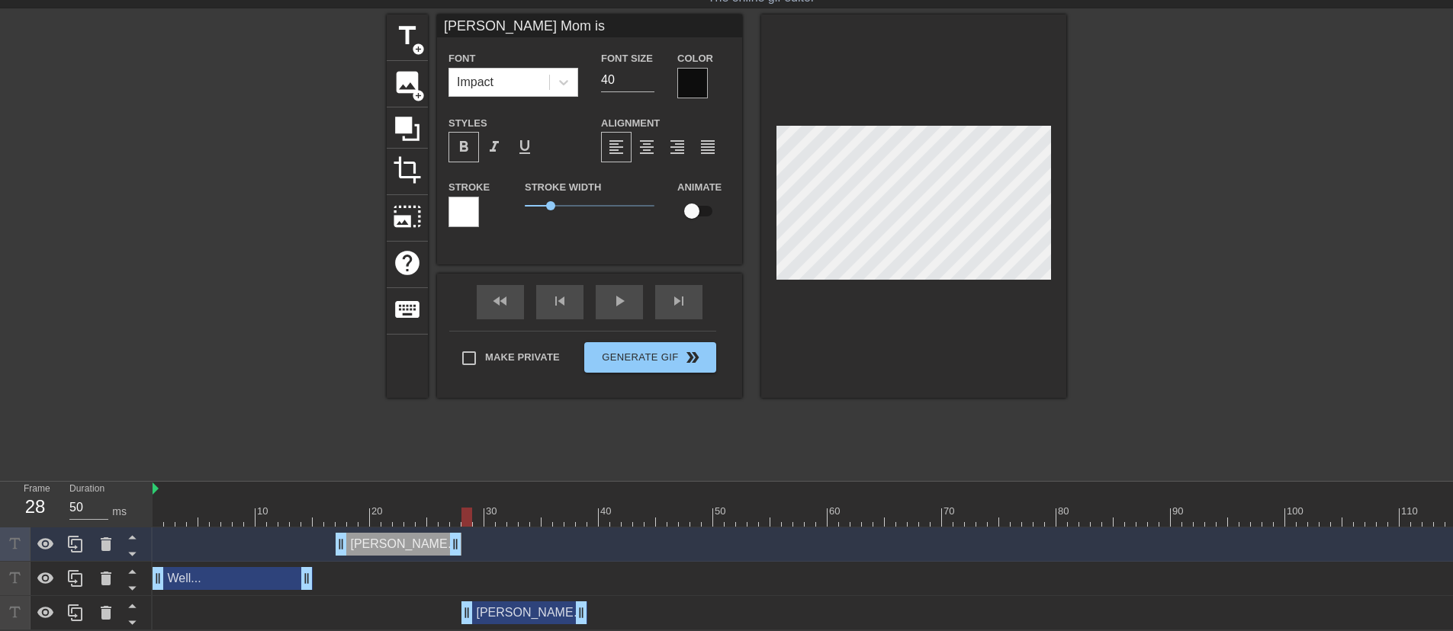
drag, startPoint x: 422, startPoint y: 616, endPoint x: 546, endPoint y: 618, distance: 124.3
click at [546, 618] on div "Labby's Mom is drag_handle drag_handle" at bounding box center [524, 613] width 126 height 23
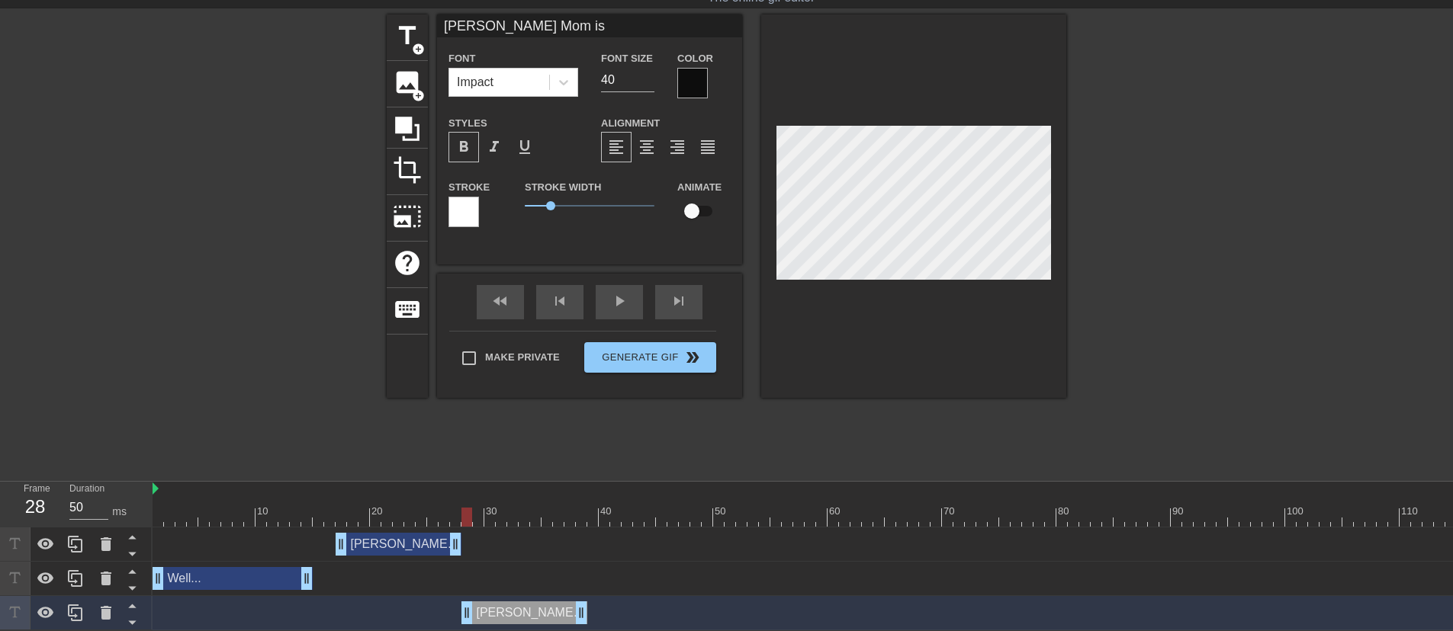
click at [547, 613] on div "Labby's Mom is drag_handle drag_handle" at bounding box center [524, 613] width 126 height 23
type input "a"
type textarea "a"
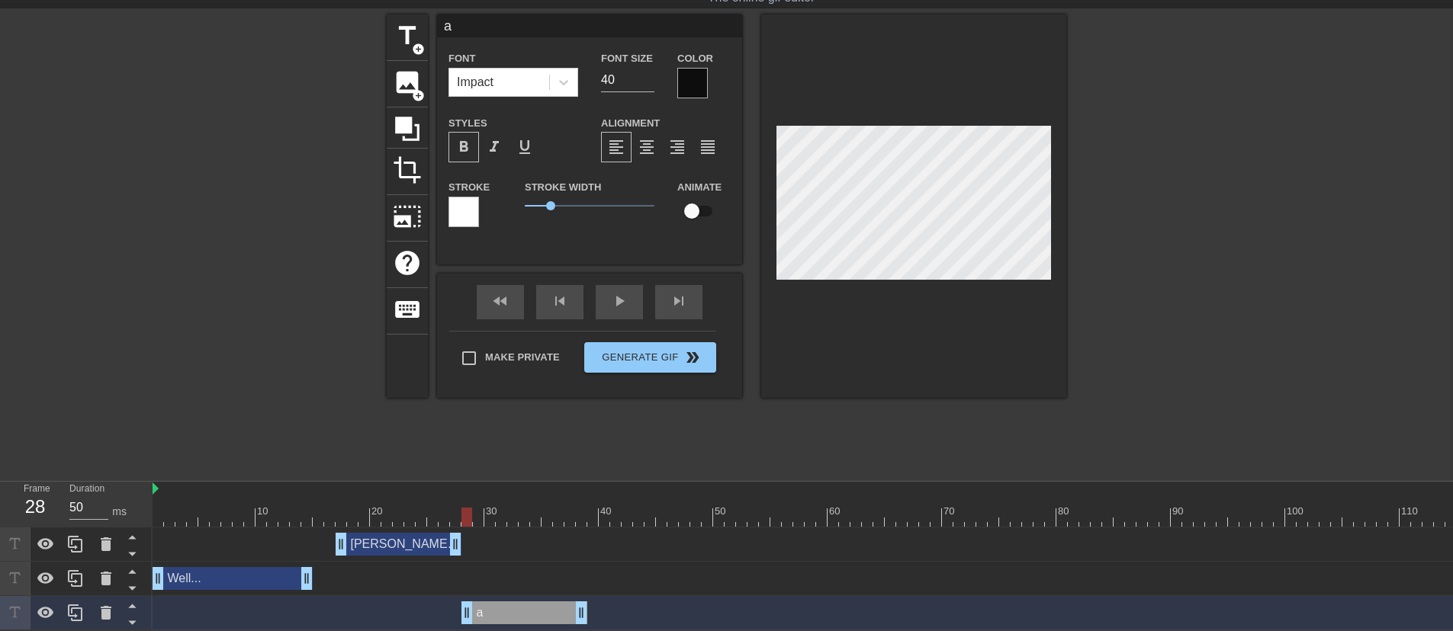
type input "a"
type textarea "a b"
type input "a bi"
type textarea "a bit"
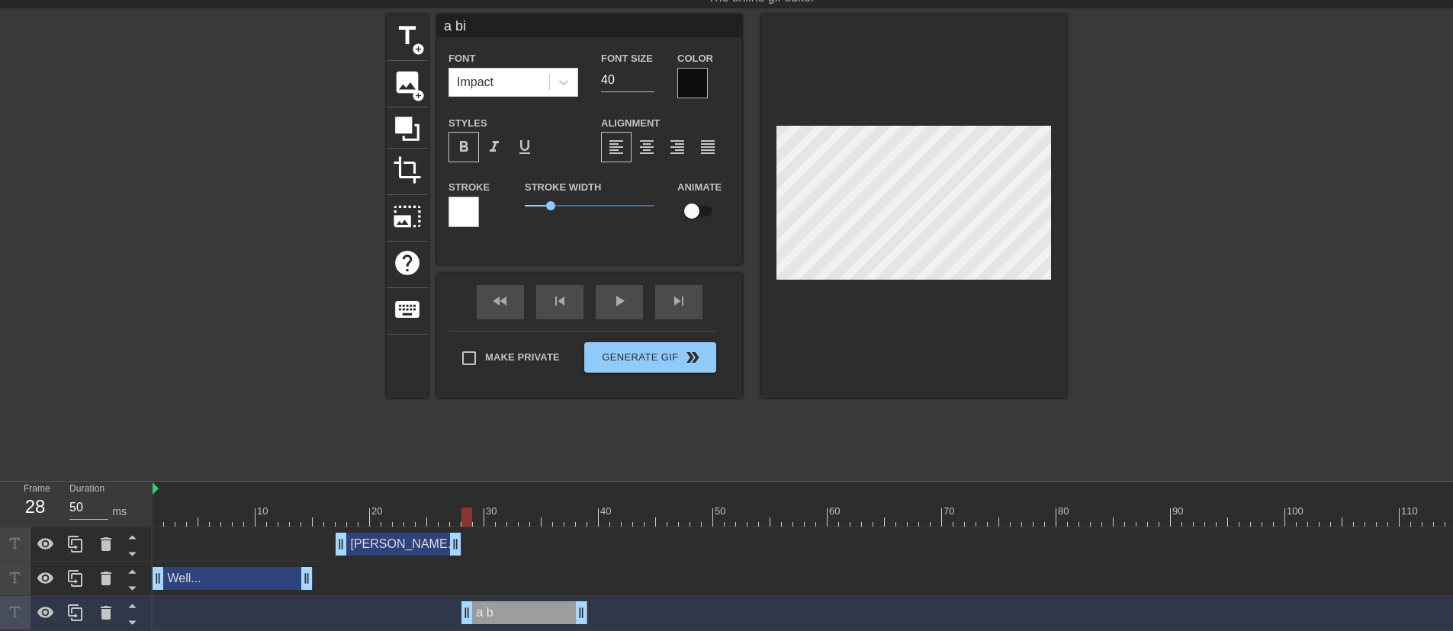
type input "a bit"
type textarea "a bit fa"
type input "a bit fat"
type textarea "a bit fat"
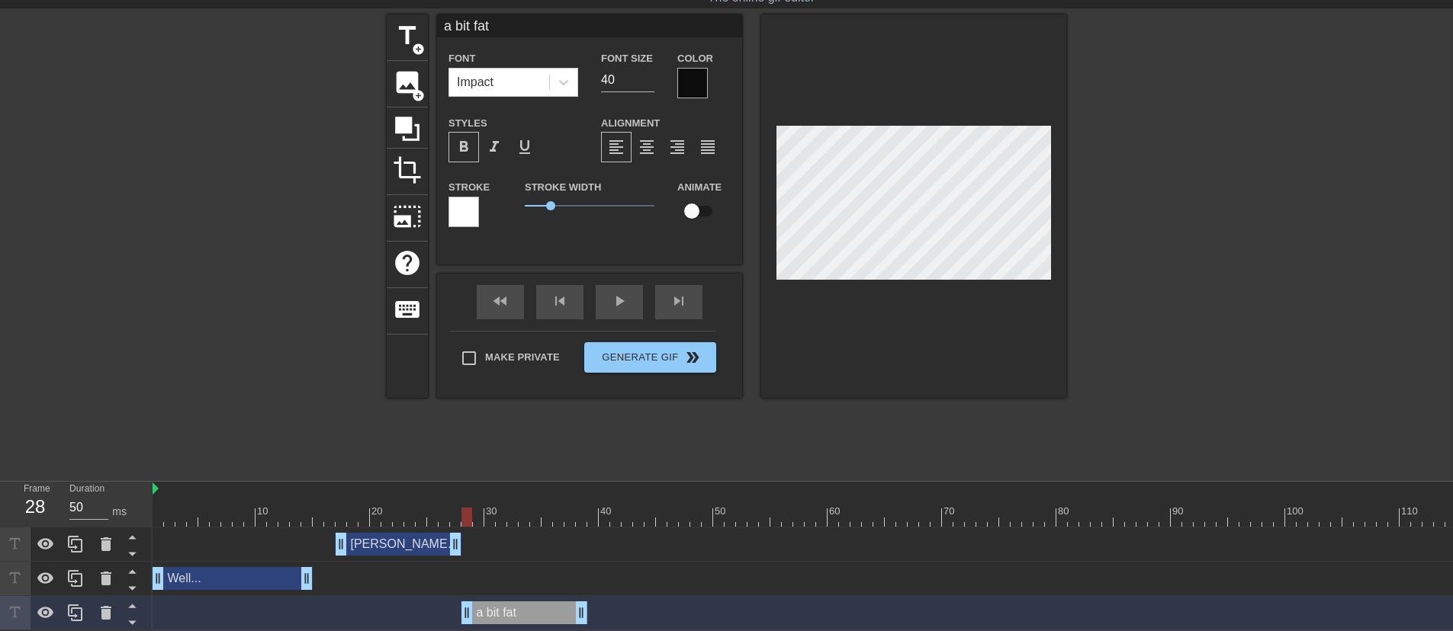
type input "a bit fat"
type textarea "a bit fat"
type input "a bit fat b"
type textarea "a bit fat bi"
type input "a bit fat bit"
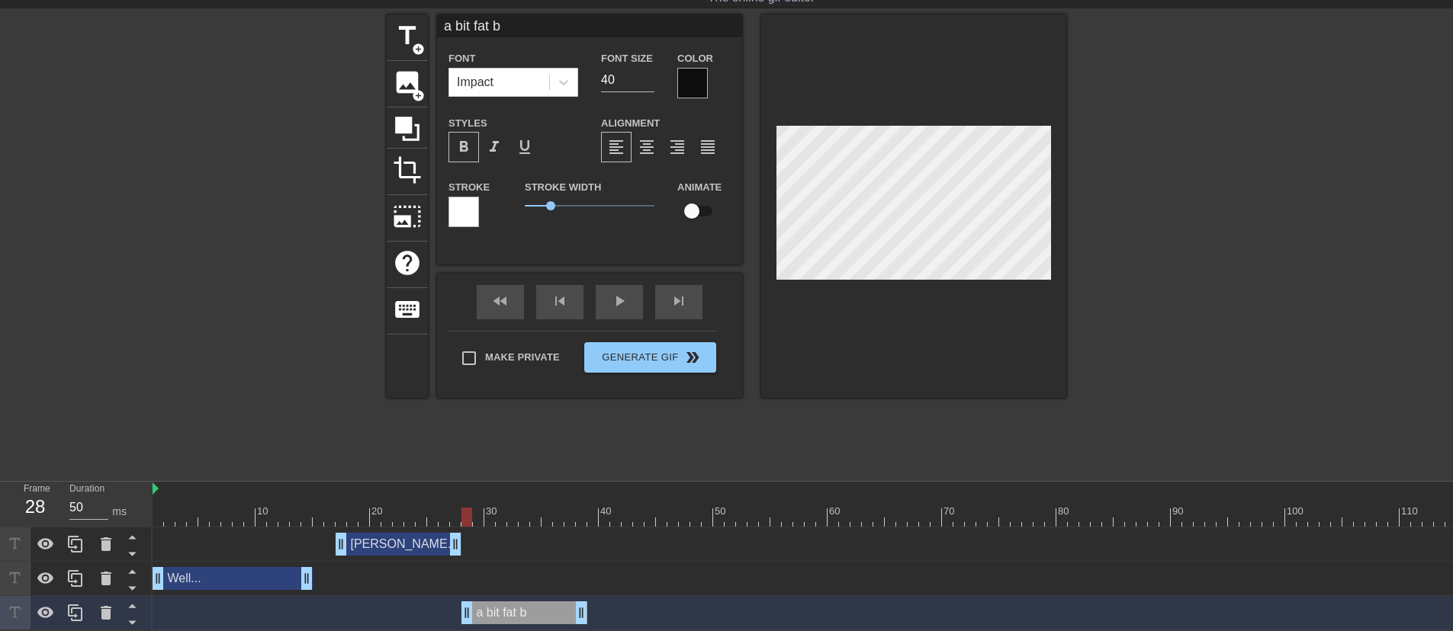
type textarea "a bit fat bit"
type input "a bit fat bitc"
type textarea "a bit fat bitc"
type input "a bit fat bitch"
type textarea "a bit fat bitch"
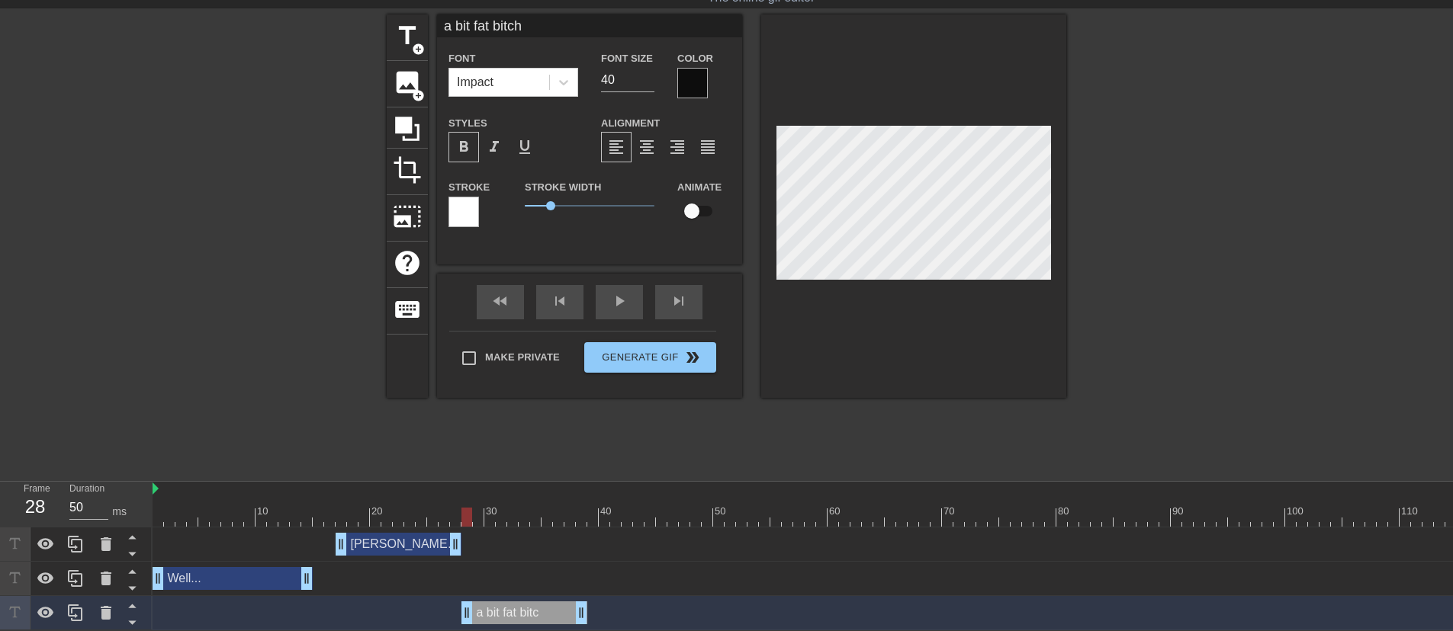
scroll to position [2, 5]
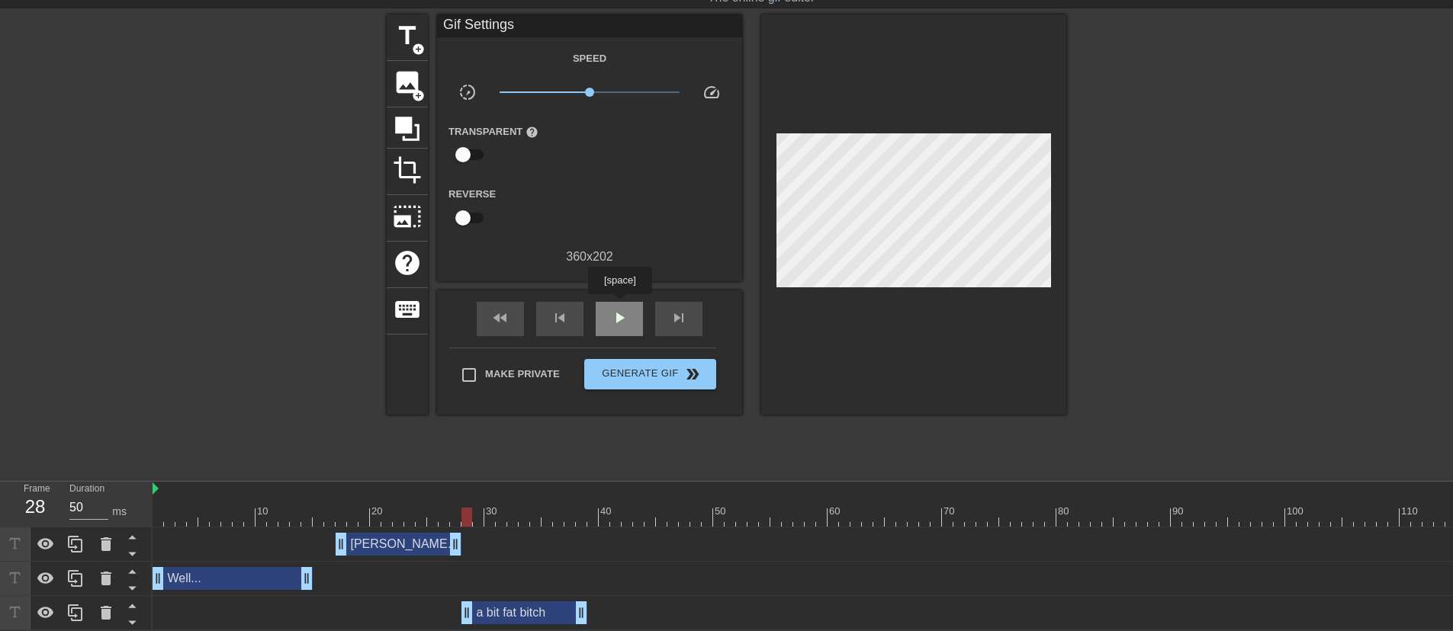
click at [620, 306] on div "play_arrow" at bounding box center [619, 319] width 47 height 34
click at [620, 306] on div "pause" at bounding box center [619, 319] width 47 height 34
click at [516, 320] on div "fast_rewind" at bounding box center [500, 319] width 47 height 34
click at [612, 319] on span "play_arrow" at bounding box center [619, 318] width 18 height 18
type input "50"
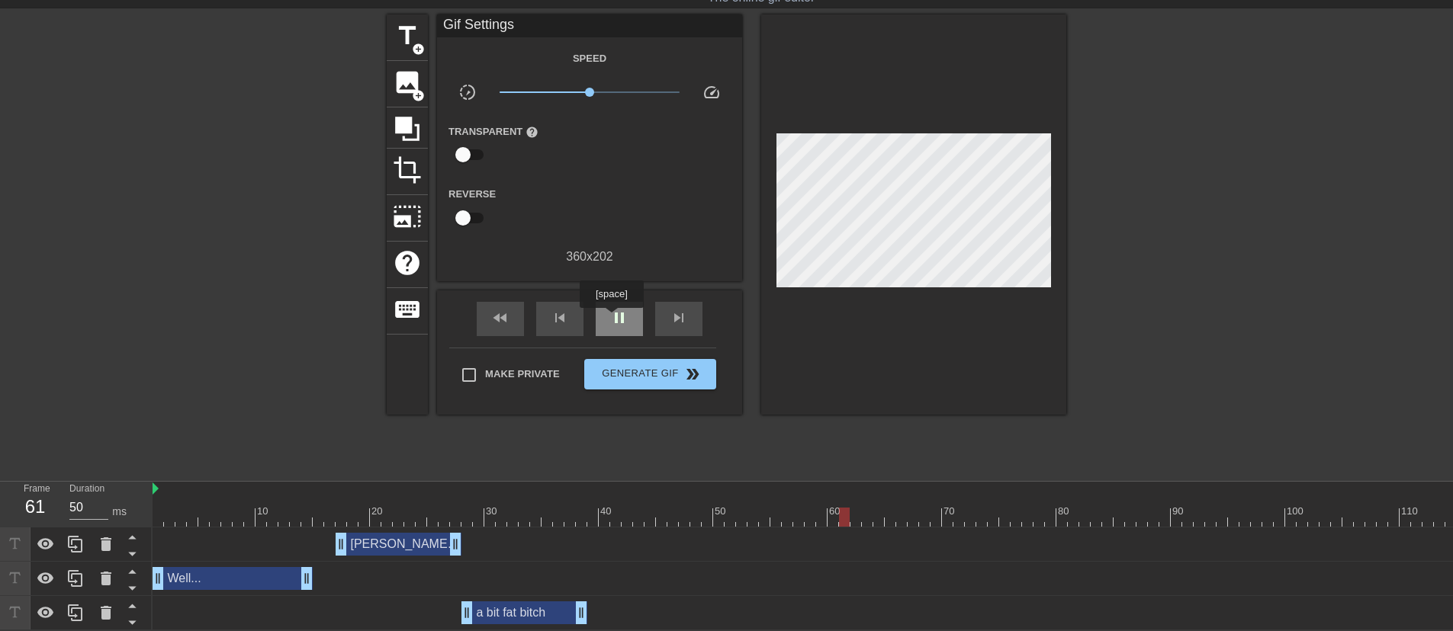
click at [612, 319] on span "pause" at bounding box center [619, 318] width 18 height 18
click at [519, 613] on div "a bit fat bitch drag_handle drag_handle" at bounding box center [524, 613] width 126 height 23
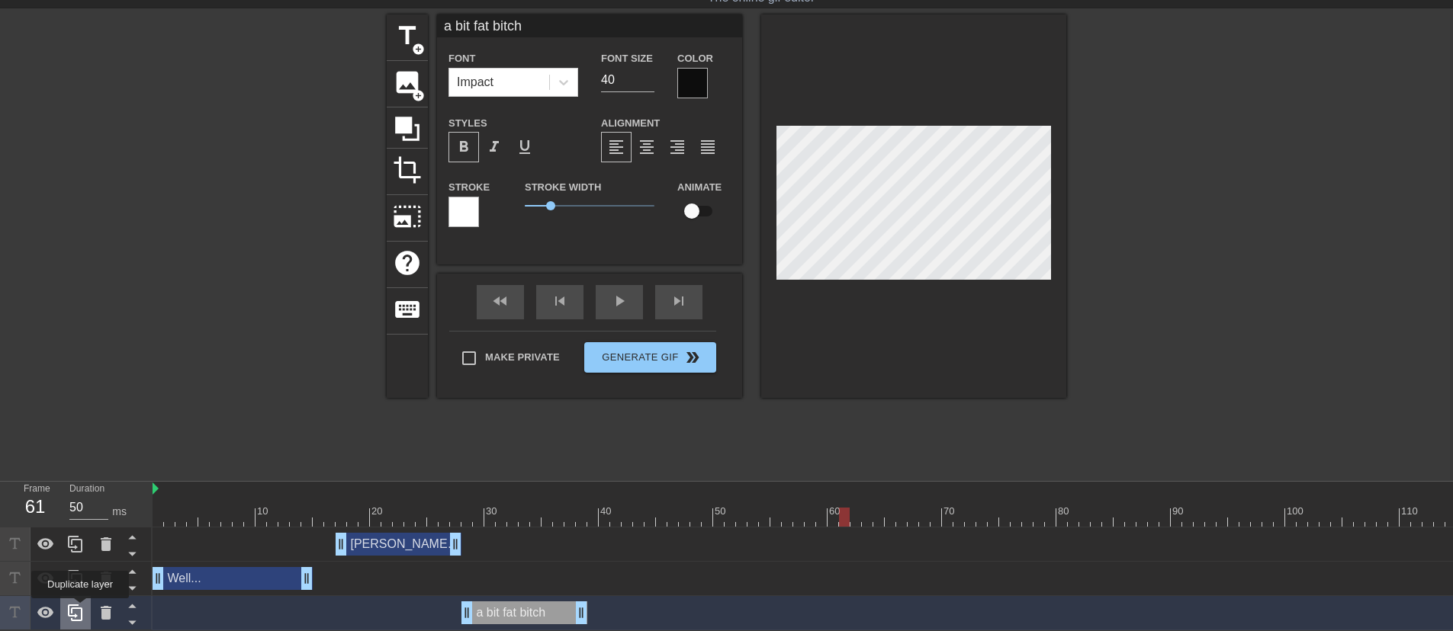
click at [80, 609] on icon at bounding box center [75, 613] width 18 height 18
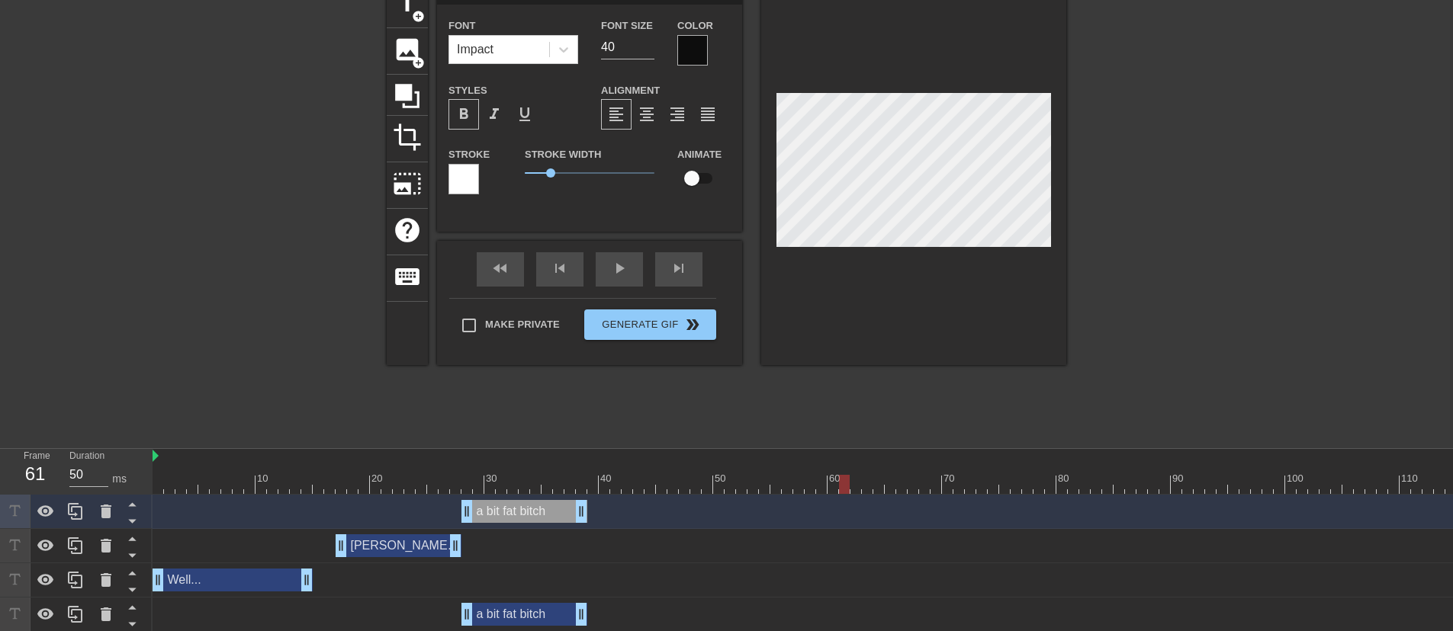
scroll to position [80, 0]
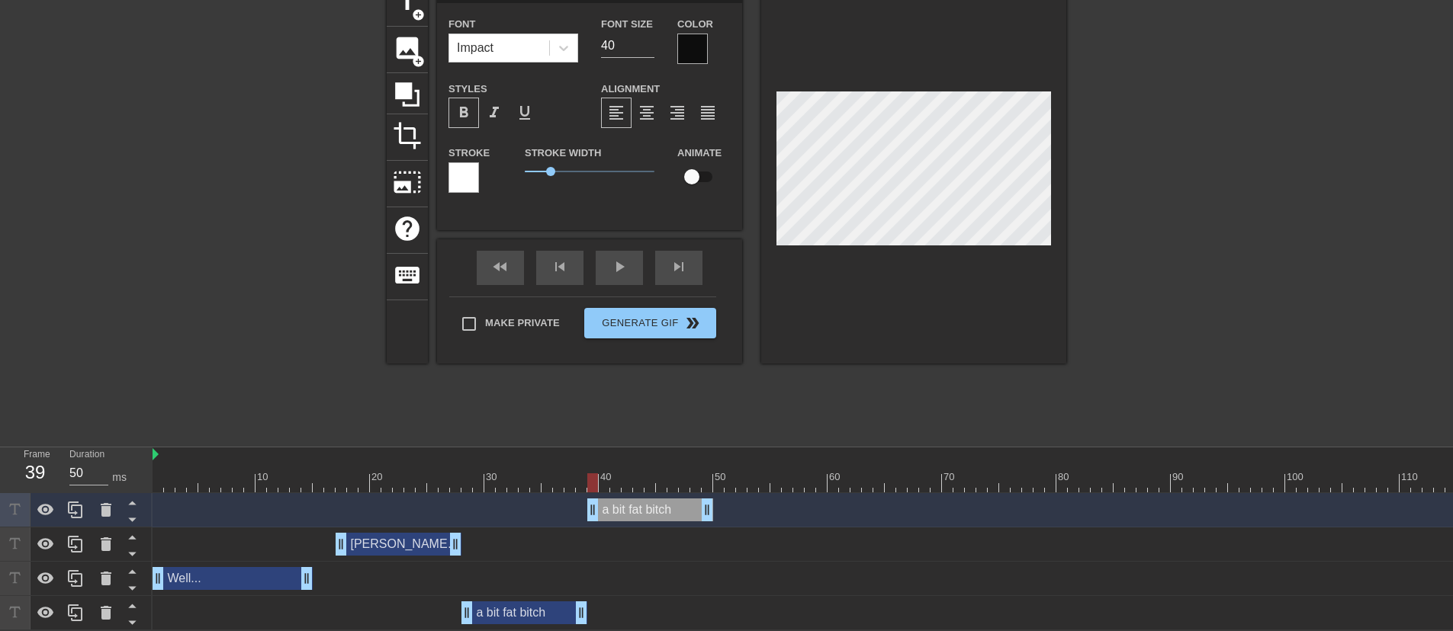
drag, startPoint x: 522, startPoint y: 510, endPoint x: 645, endPoint y: 513, distance: 122.8
click at [645, 513] on div "a bit fat bitch drag_handle drag_handle" at bounding box center [650, 510] width 126 height 23
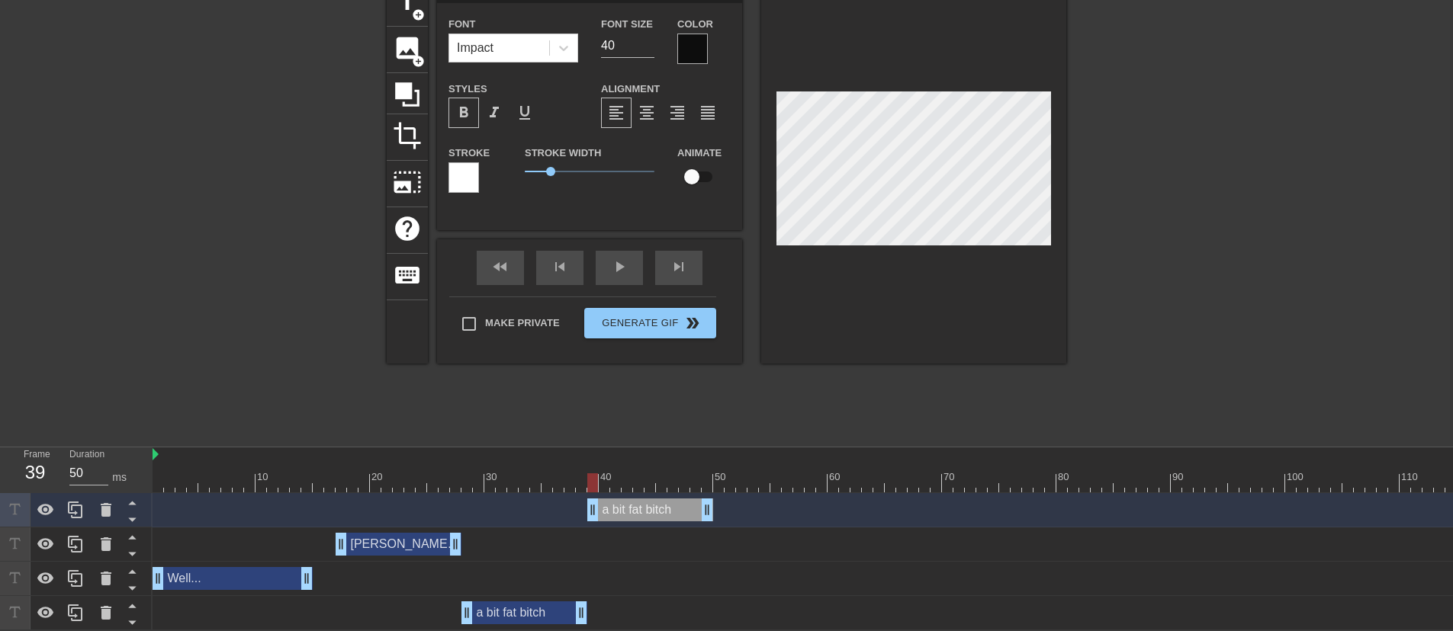
type input "S"
type textarea "Sh"
type input "She"
type textarea "She'"
type input "She's"
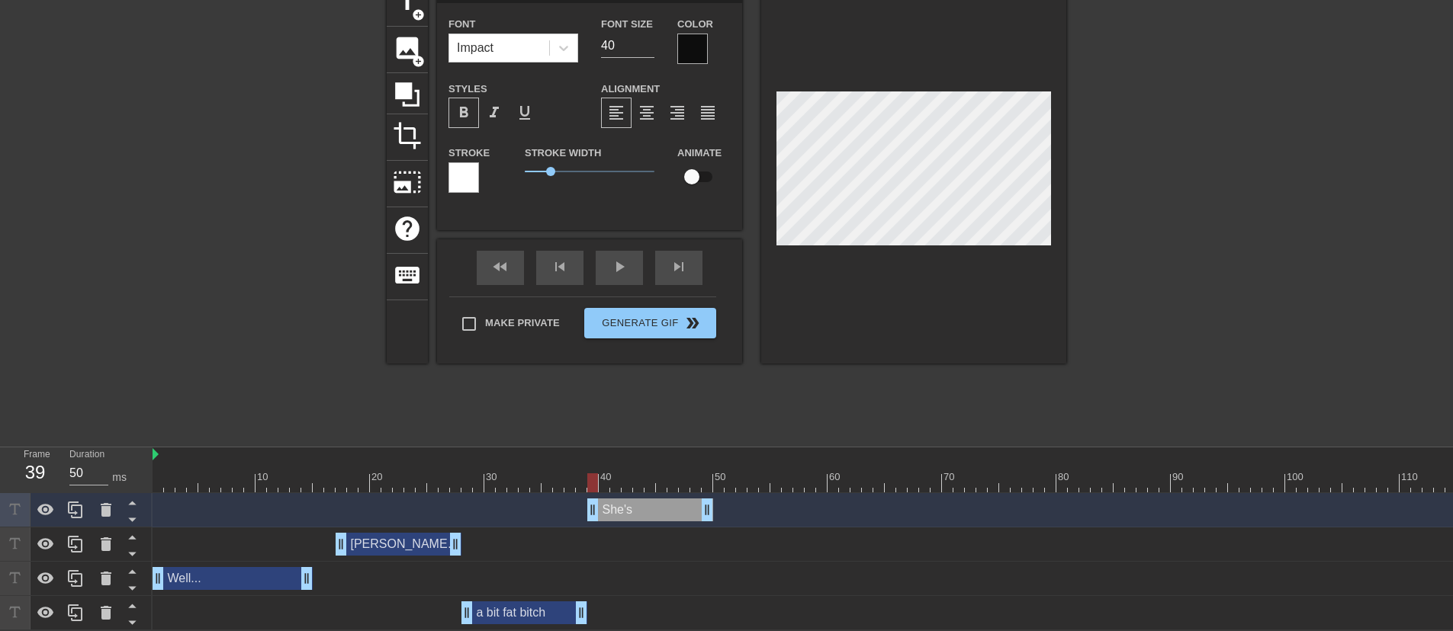
type textarea "She's the b"
type input "She's the b"
type textarea "She's the bigg"
type input "She's the bigge"
type textarea "She's the bigges"
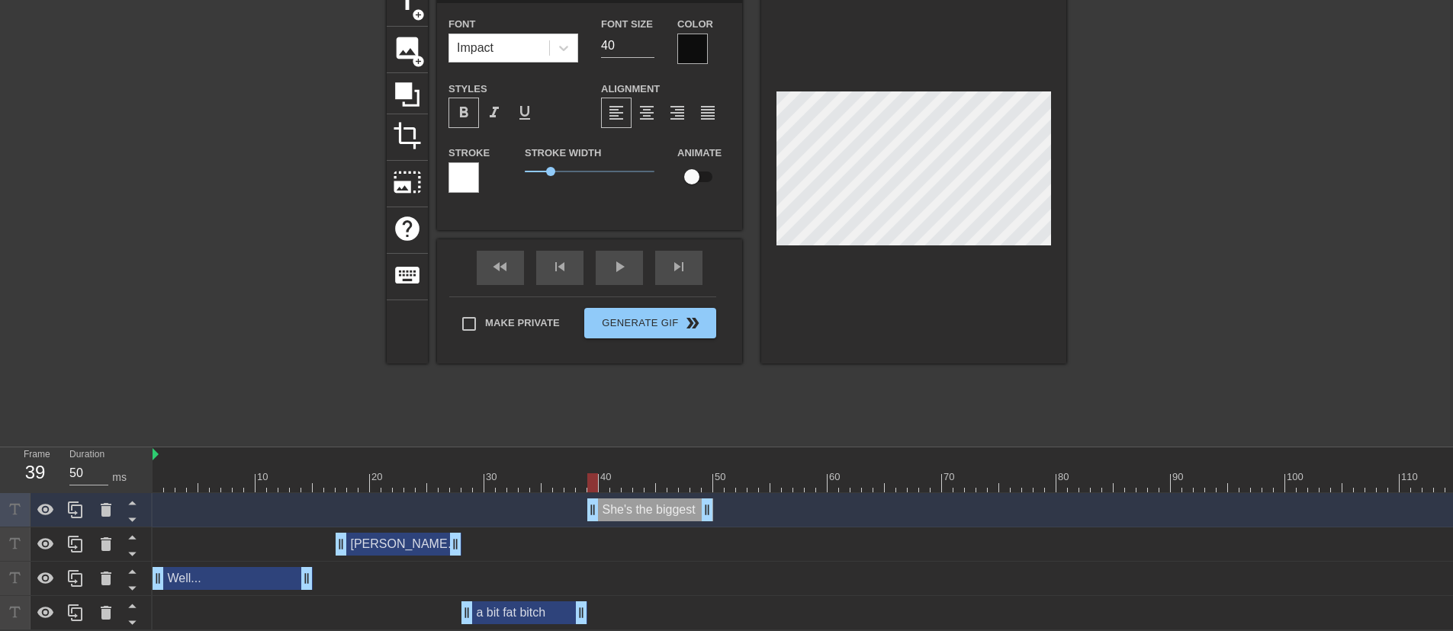
type input "She's the biggest"
type textarea "She's the biggest"
click at [832, 398] on div "title add_circle image add_circle crop photo_size_select_large help keyboard Sh…" at bounding box center [727, 209] width 680 height 458
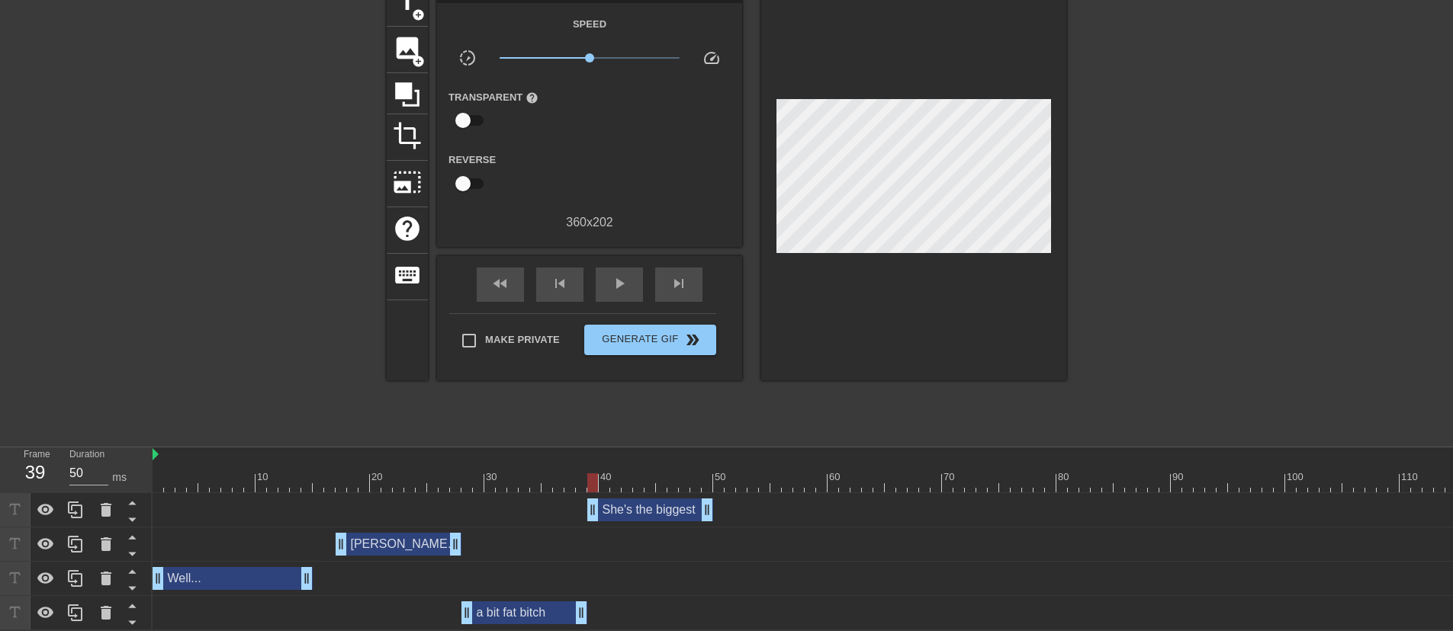
click at [667, 509] on div "She's the biggest drag_handle drag_handle" at bounding box center [650, 510] width 126 height 23
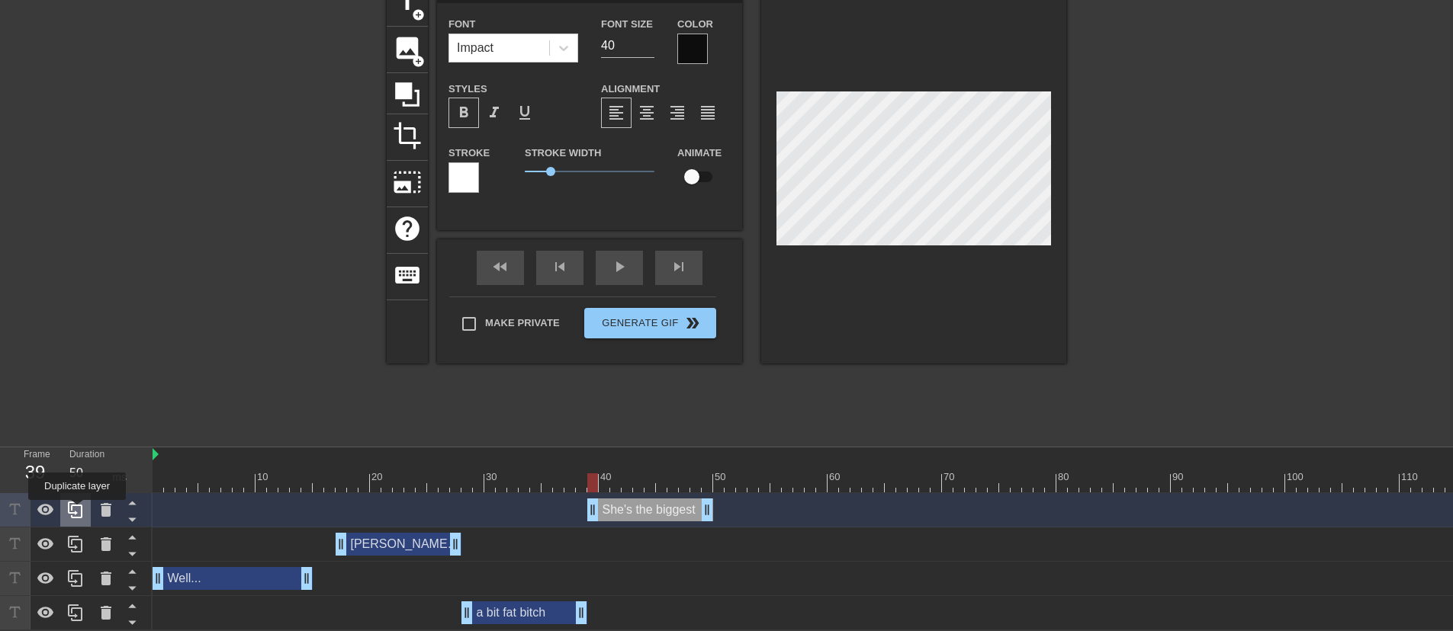
click at [77, 511] on icon at bounding box center [75, 510] width 18 height 18
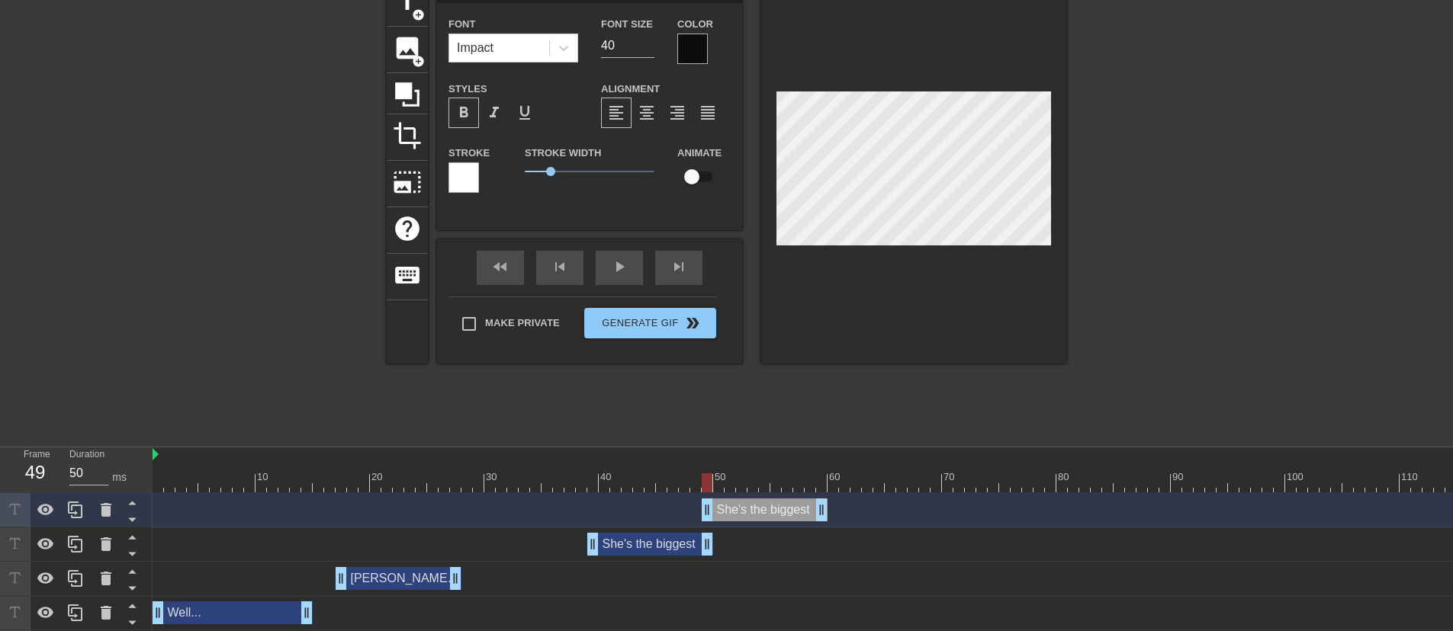
drag, startPoint x: 638, startPoint y: 516, endPoint x: 753, endPoint y: 512, distance: 116.0
click at [753, 512] on div "She's the biggest drag_handle drag_handle" at bounding box center [765, 510] width 126 height 23
drag, startPoint x: 753, startPoint y: 512, endPoint x: 763, endPoint y: 512, distance: 9.2
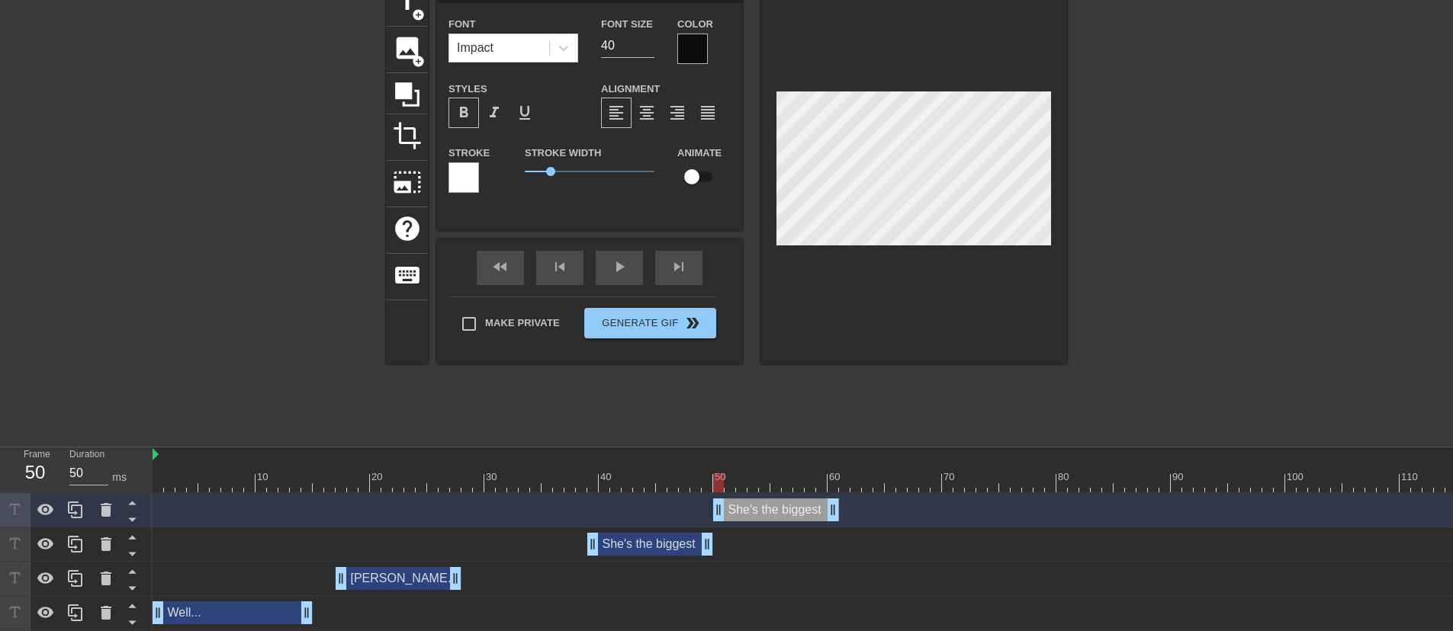
click at [763, 512] on div "She's the biggest drag_handle drag_handle" at bounding box center [776, 510] width 126 height 23
type input "B"
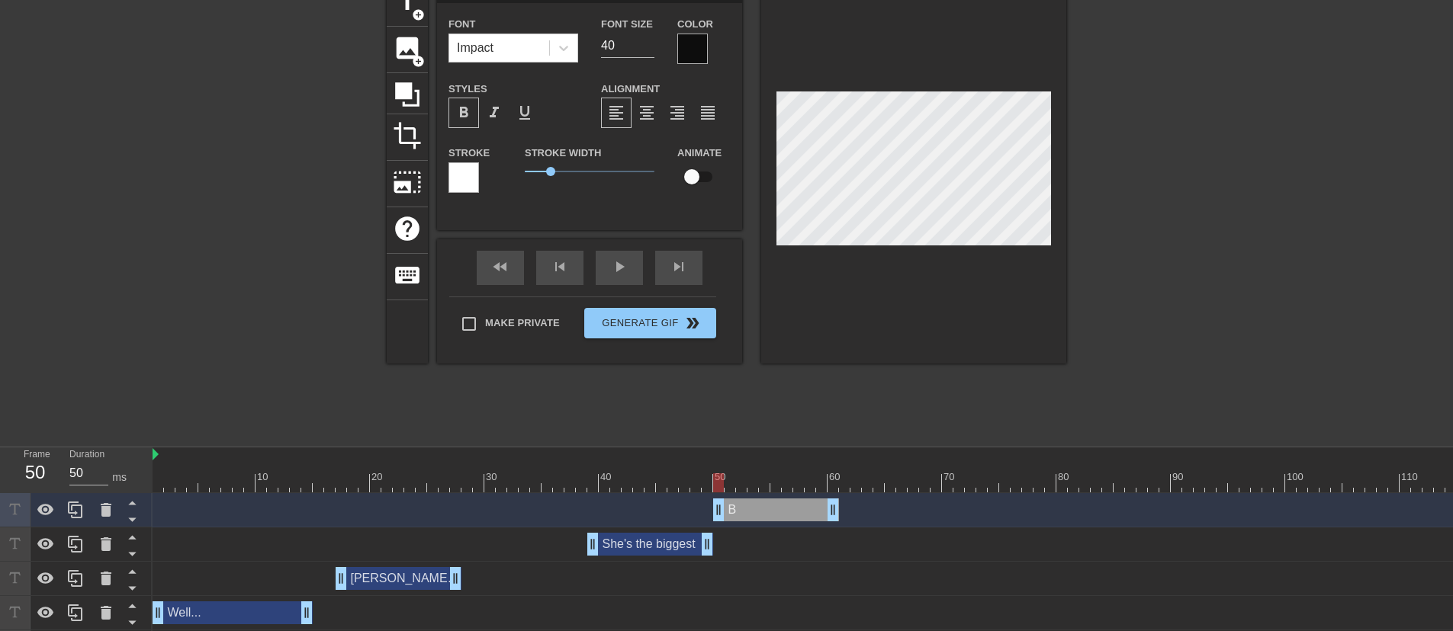
type textarea "Bit"
type input "Bit"
type textarea "Bitc"
type input "Bitch"
type textarea "Bitch"
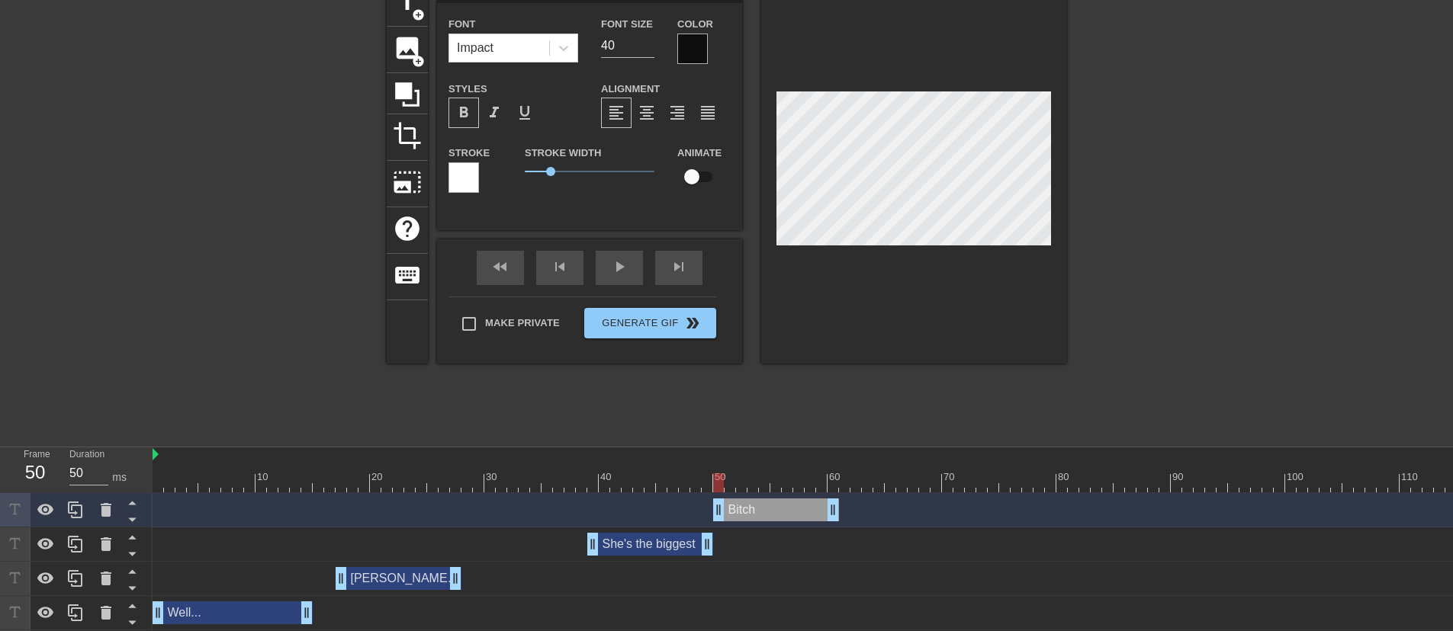
type input "Bitch"
type textarea "Bitch"
type input "Bitch i"
type textarea "Bitch in"
type input "Bitch in t"
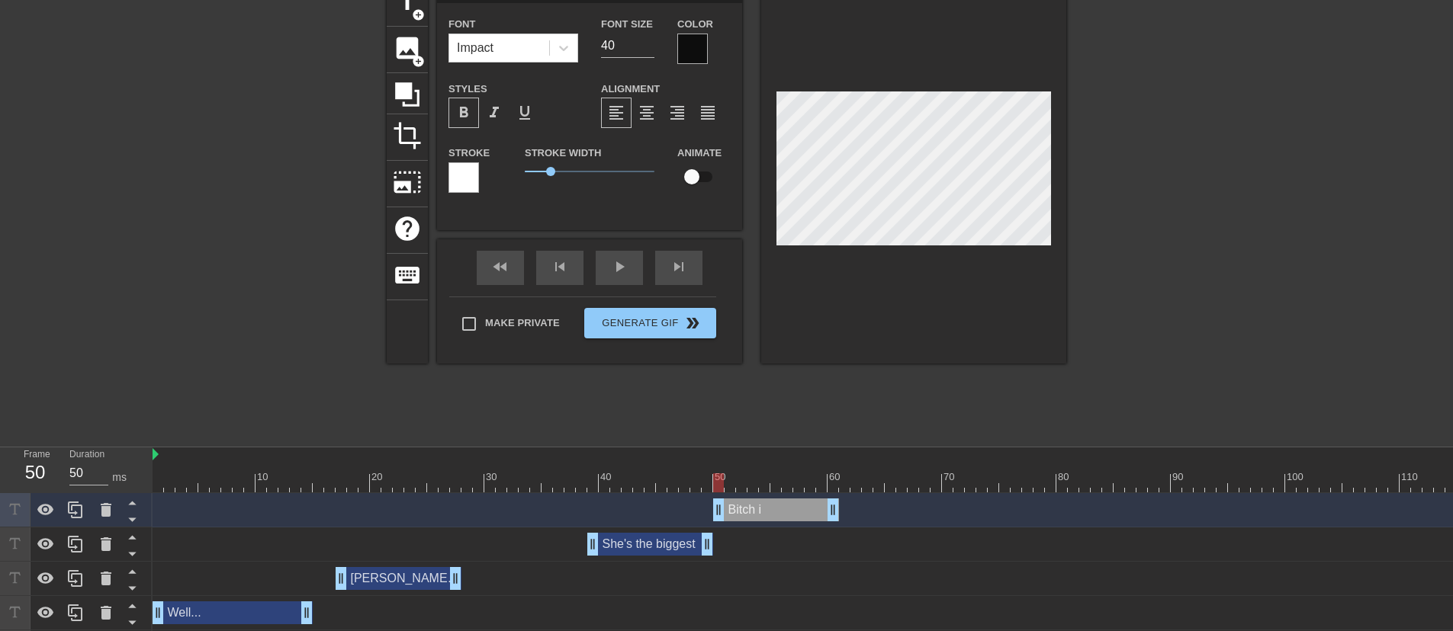
type textarea "Bitch in t"
type input "Bitch in th"
type textarea "Bitch in the"
type input "Bitch in the"
type textarea "Bitch in the wh"
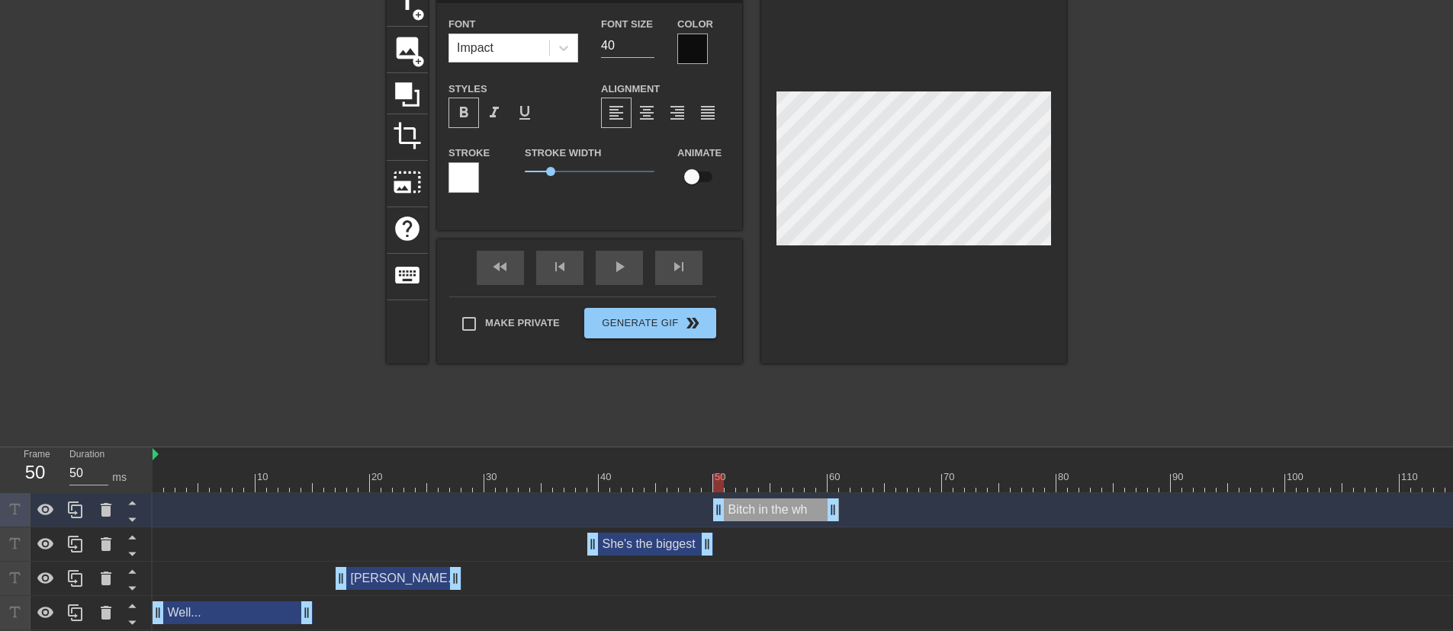
type input "Bitch in the wh"
type textarea "Bitch in the who"
type input "Bitch in the who"
type textarea "Bitch in the whole"
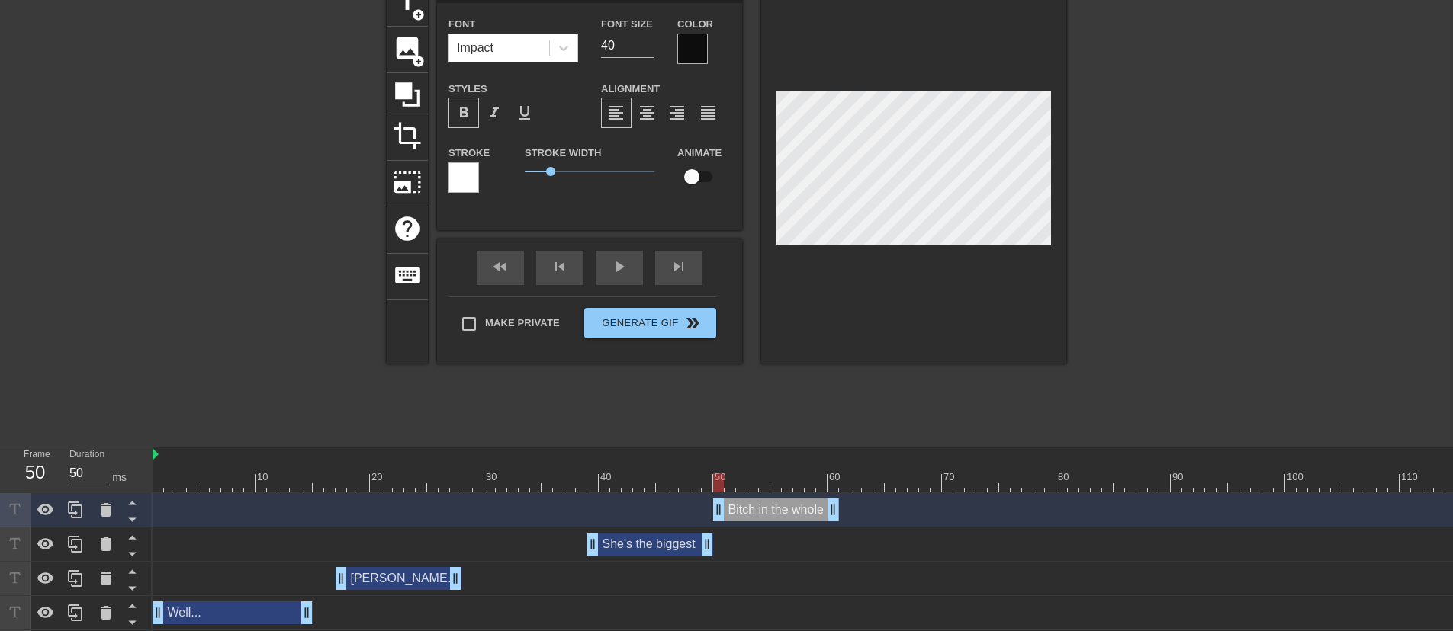
type input "Bitch in the whole"
click at [74, 504] on icon at bounding box center [75, 510] width 18 height 18
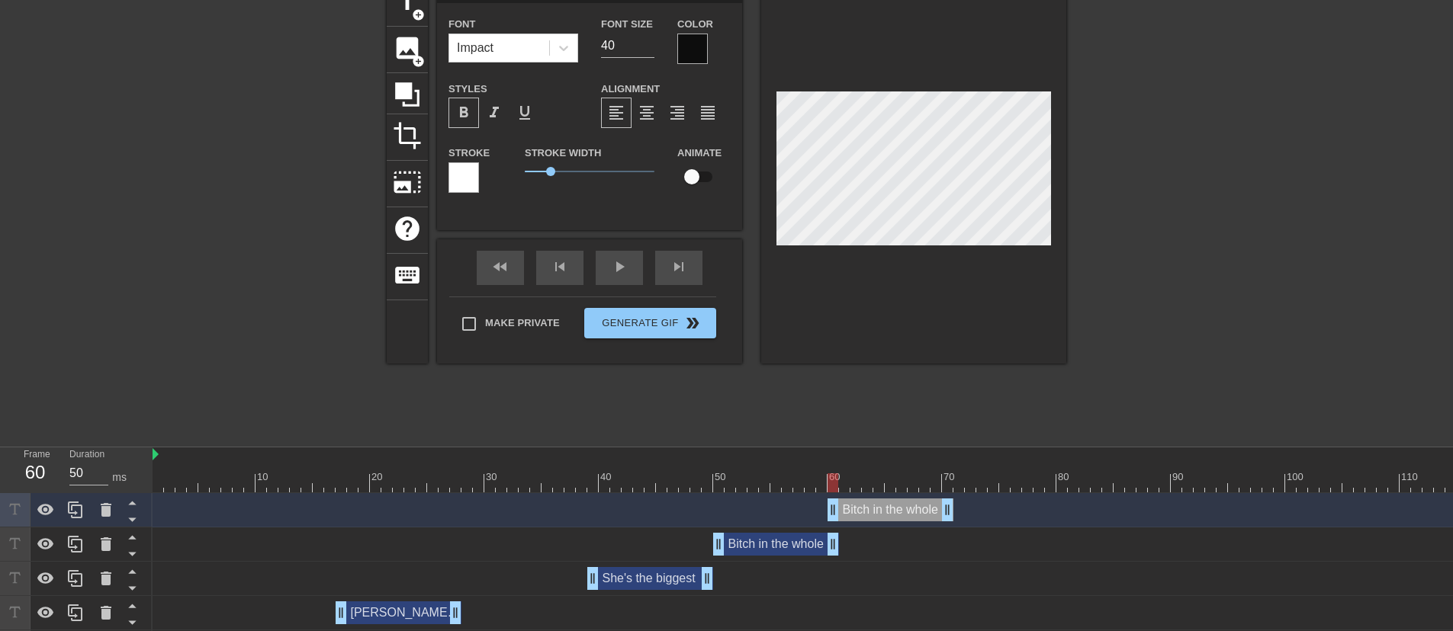
drag, startPoint x: 805, startPoint y: 508, endPoint x: 920, endPoint y: 508, distance: 114.4
click at [920, 508] on div "Bitch in the whole drag_handle drag_handle" at bounding box center [890, 510] width 126 height 23
click at [879, 509] on div "Bitch in the whole drag_handle drag_handle" at bounding box center [890, 510] width 126 height 23
